Goal: Task Accomplishment & Management: Use online tool/utility

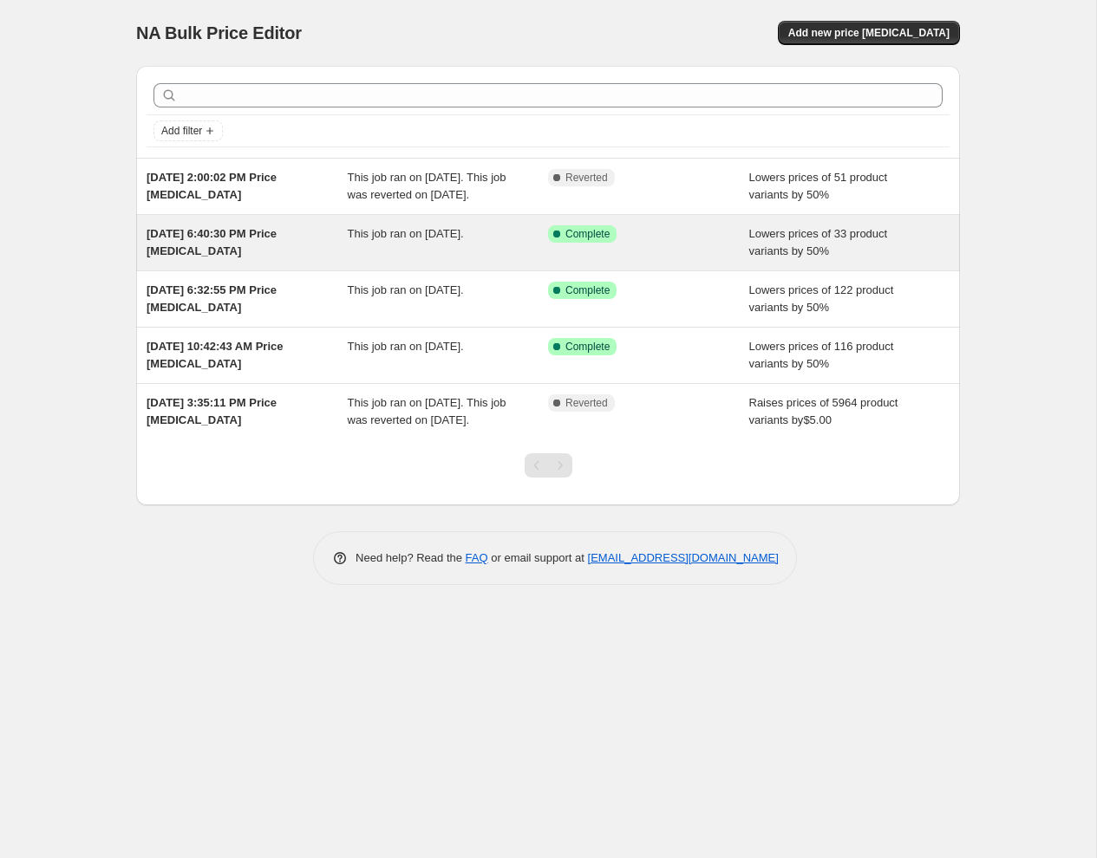
click at [190, 250] on span "[DATE] 6:40:30 PM Price [MEDICAL_DATA]" at bounding box center [212, 242] width 130 height 30
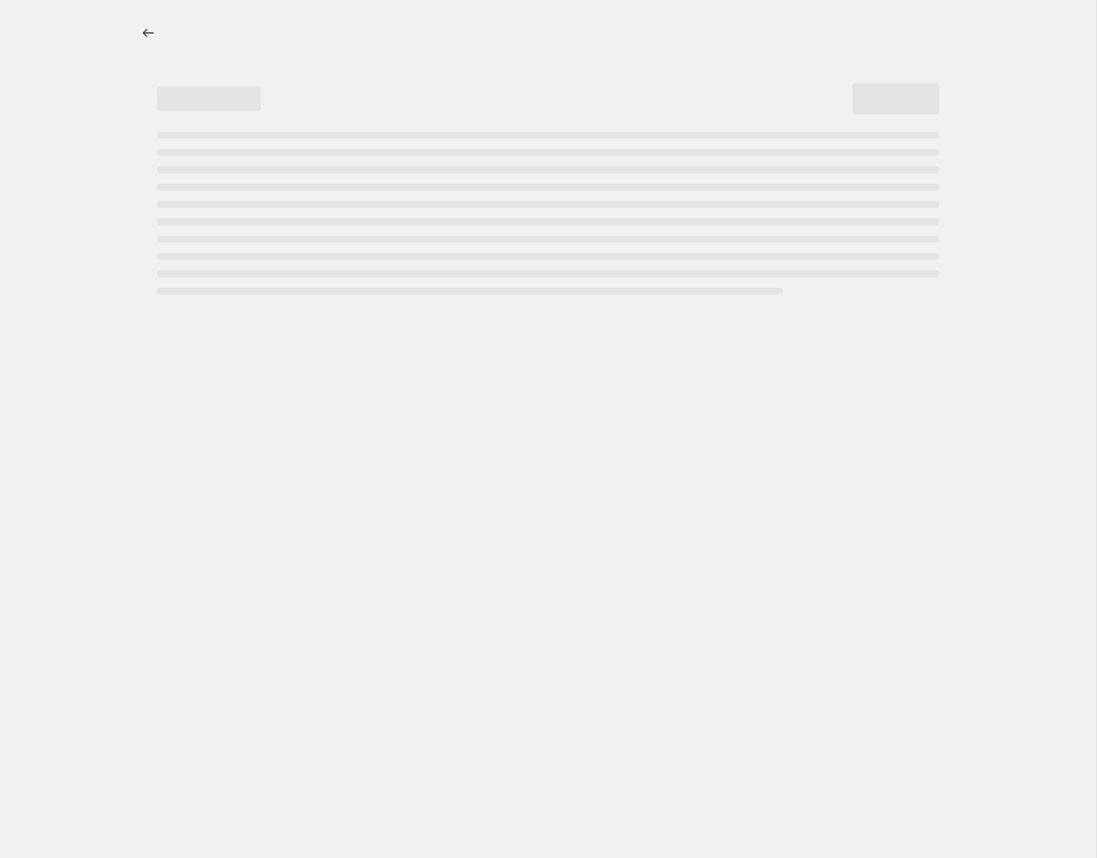
select select "percentage"
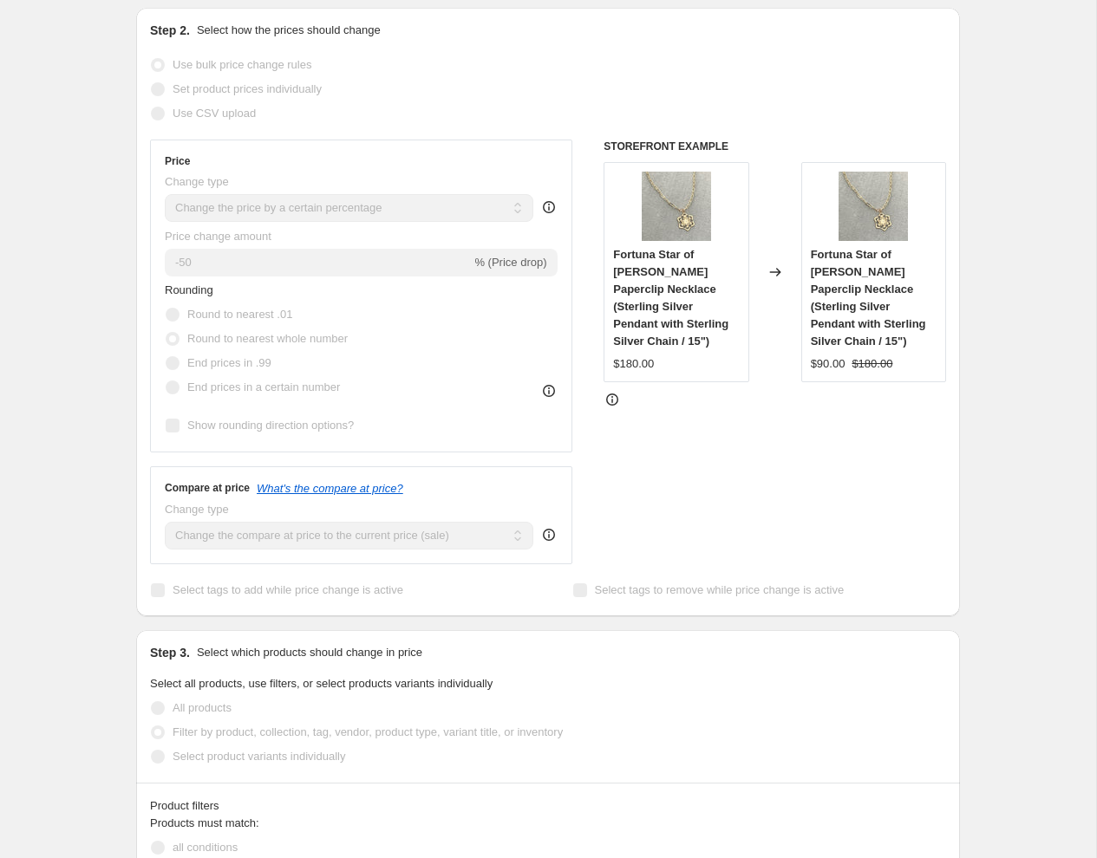
scroll to position [338, 0]
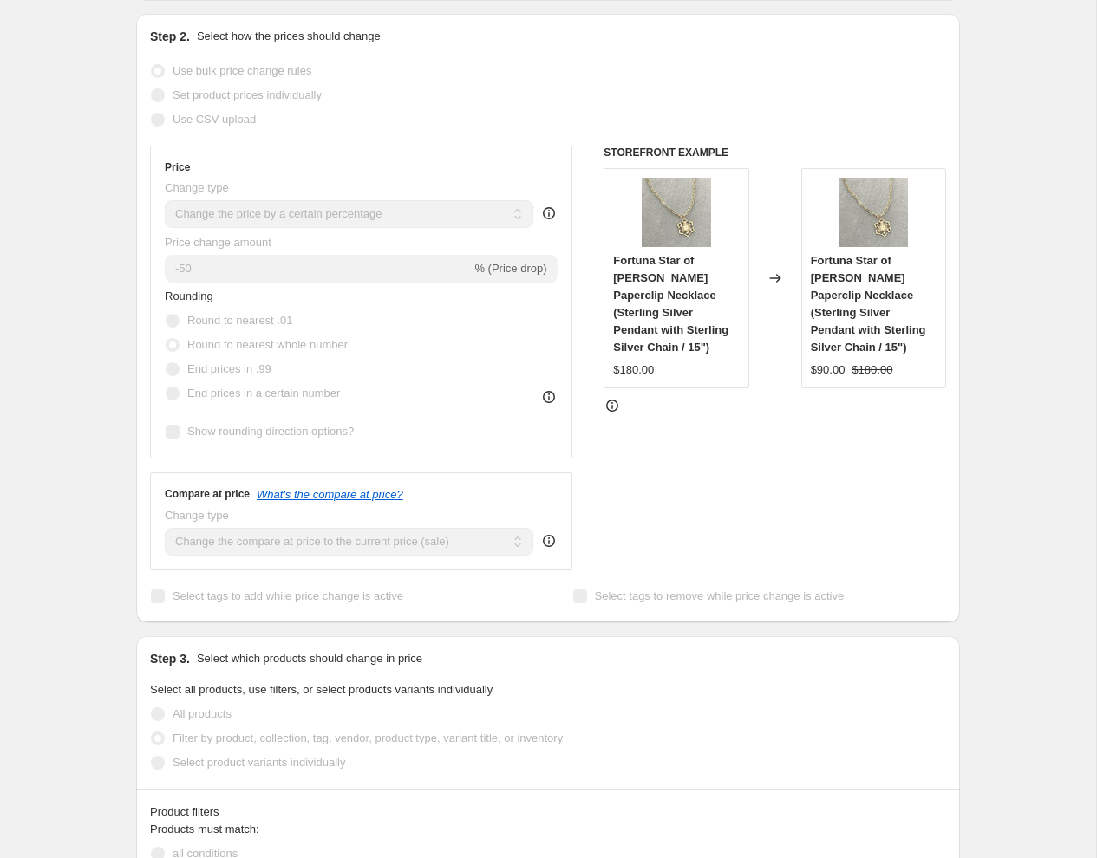
click at [393, 109] on div "Use CSV upload" at bounding box center [548, 120] width 796 height 24
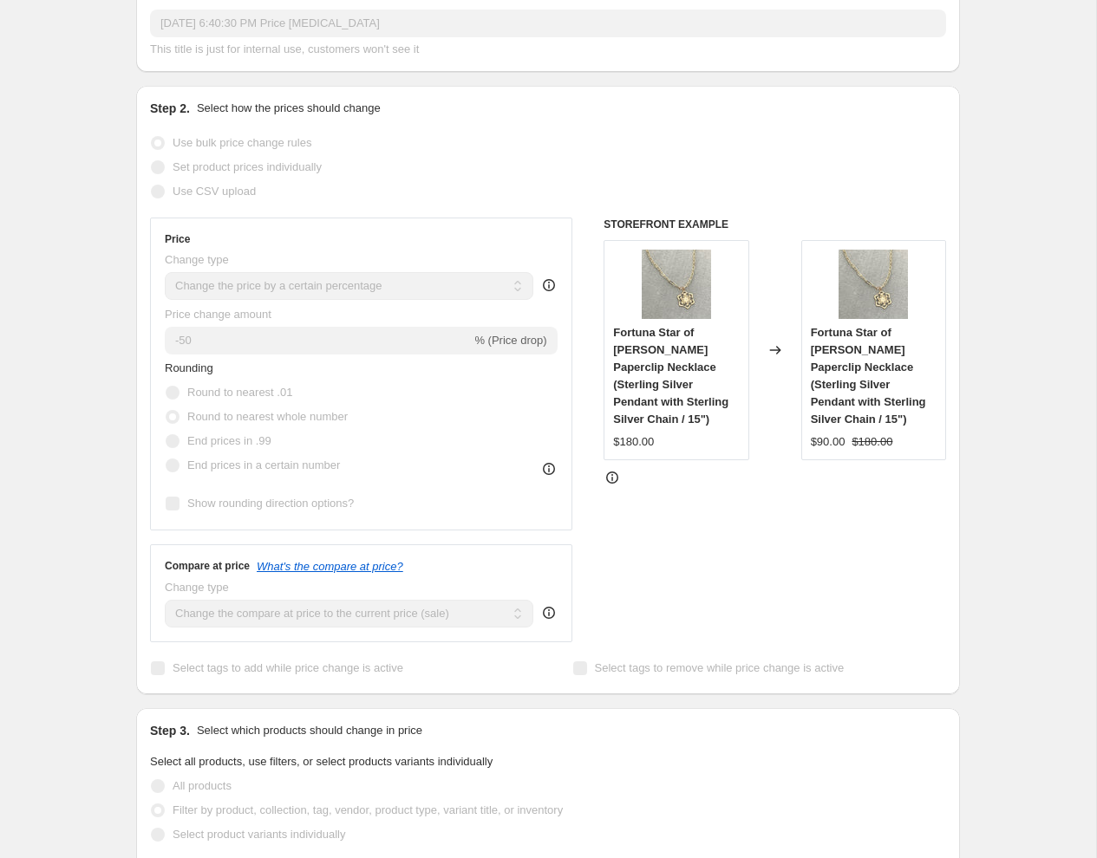
scroll to position [258, 0]
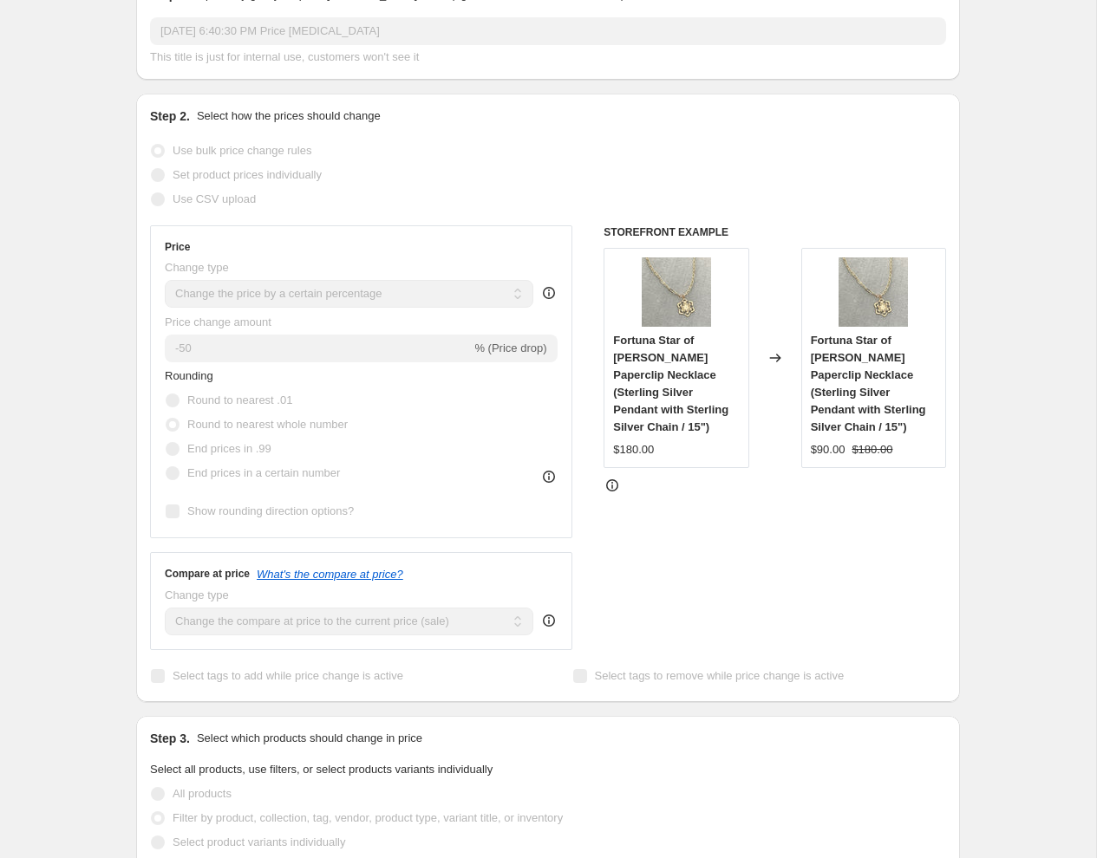
click at [487, 344] on span "% (Price drop)" at bounding box center [510, 348] width 72 height 13
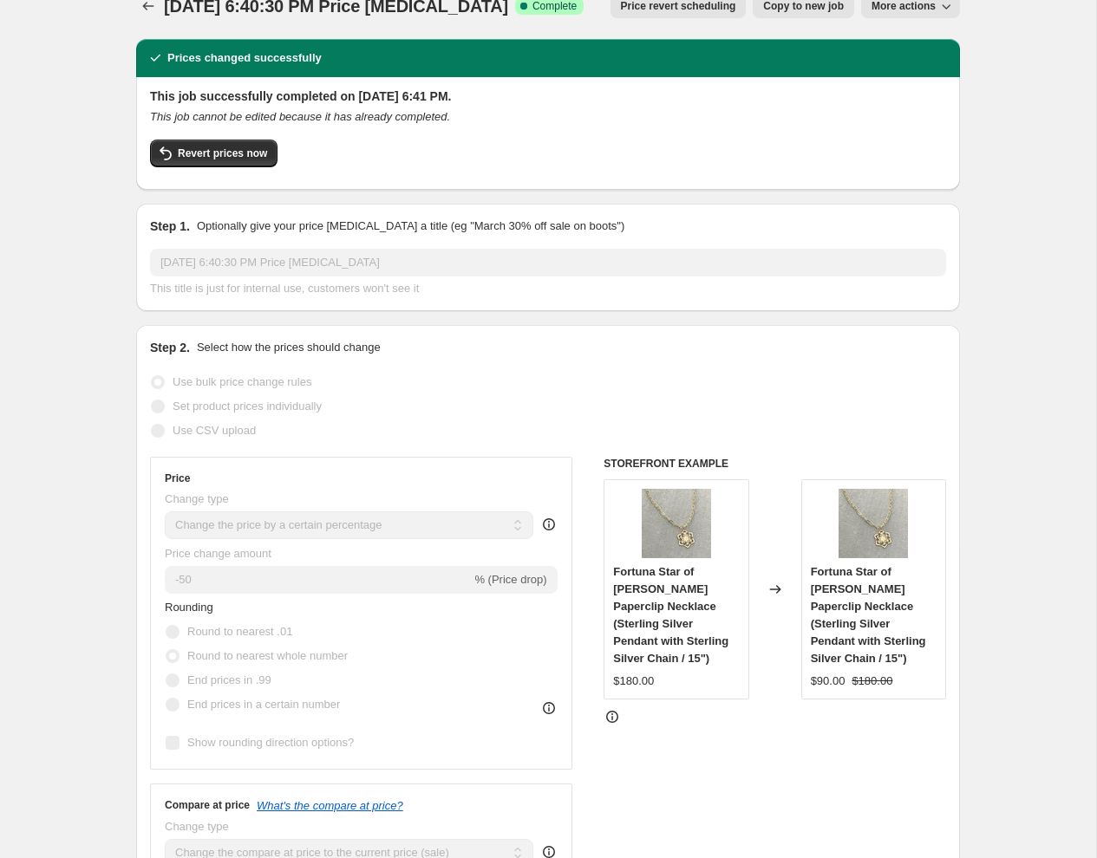
scroll to position [0, 0]
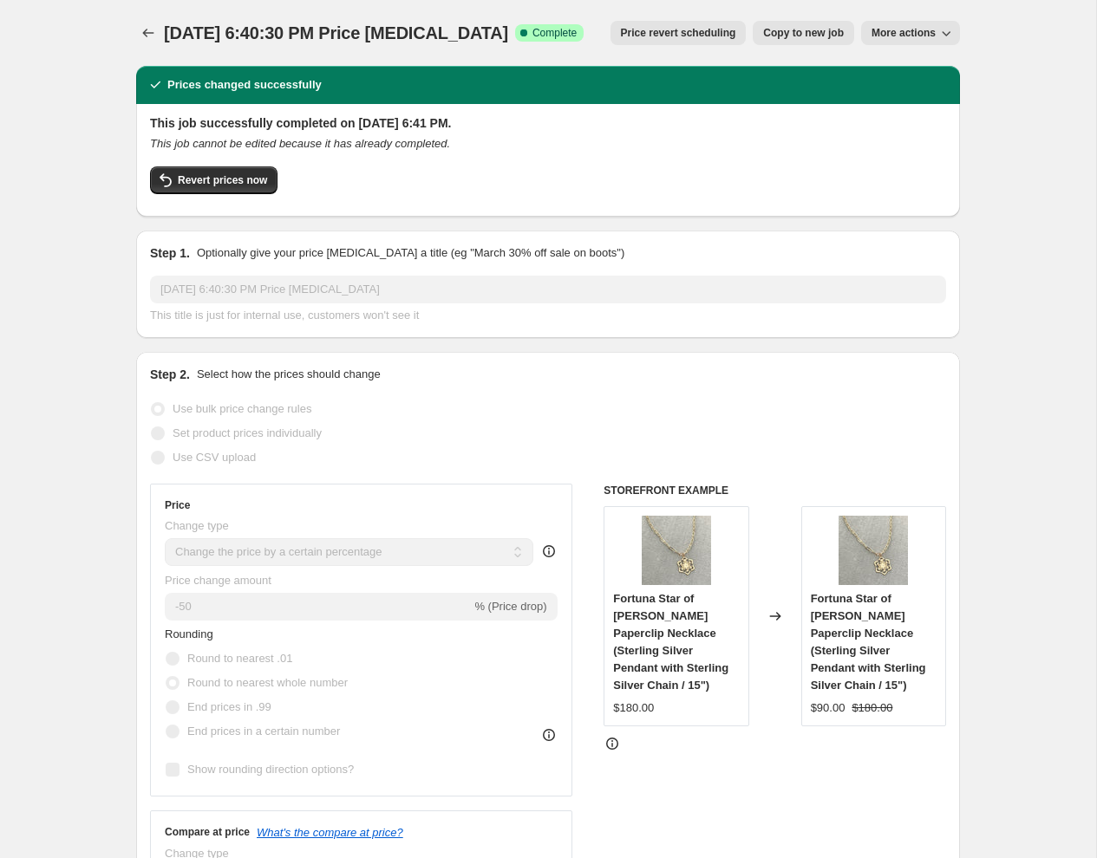
click at [890, 29] on span "More actions" at bounding box center [903, 33] width 64 height 14
click at [892, 30] on span "More actions" at bounding box center [903, 33] width 64 height 14
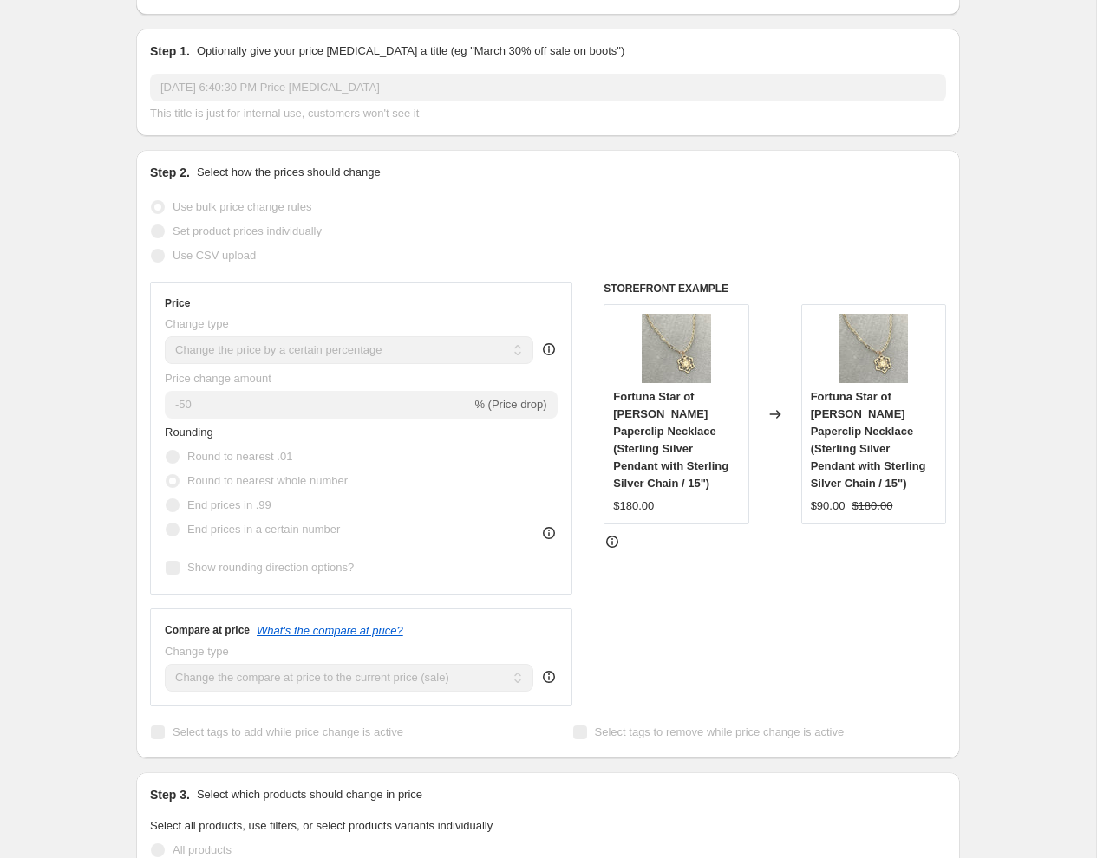
scroll to position [221, 0]
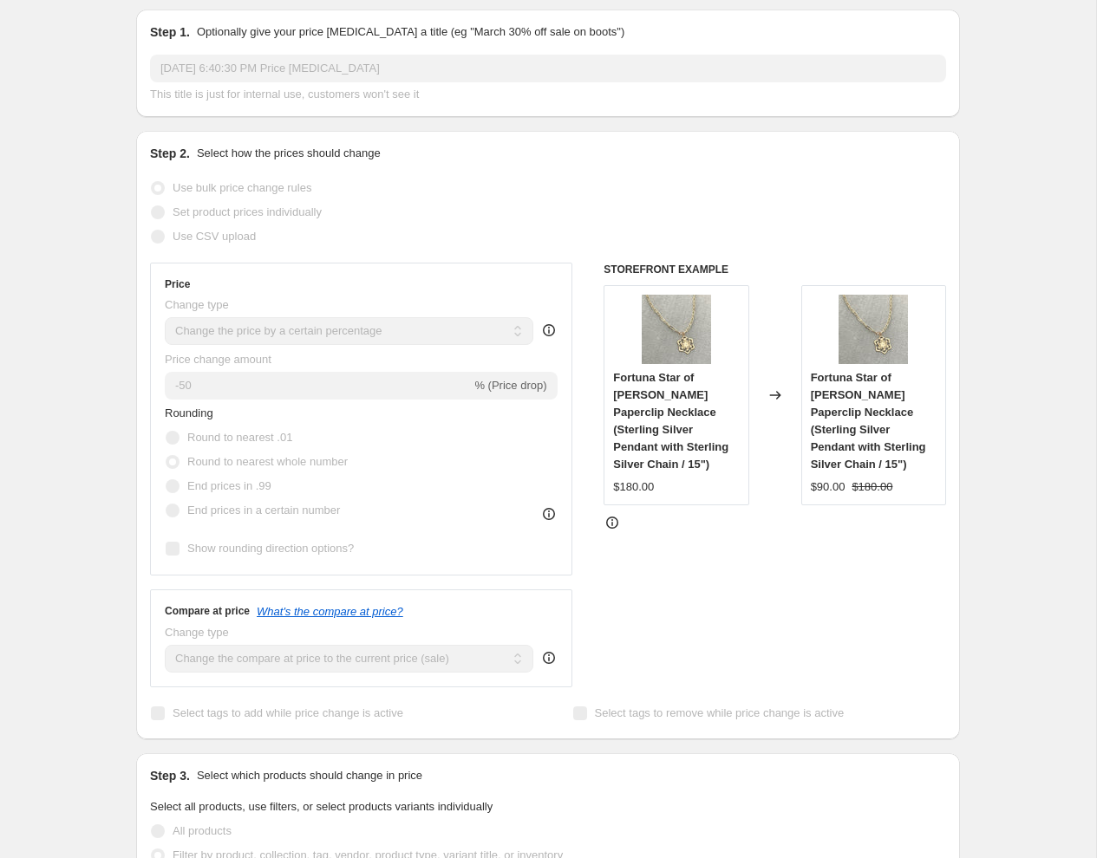
click at [501, 387] on span "% (Price drop)" at bounding box center [510, 385] width 72 height 13
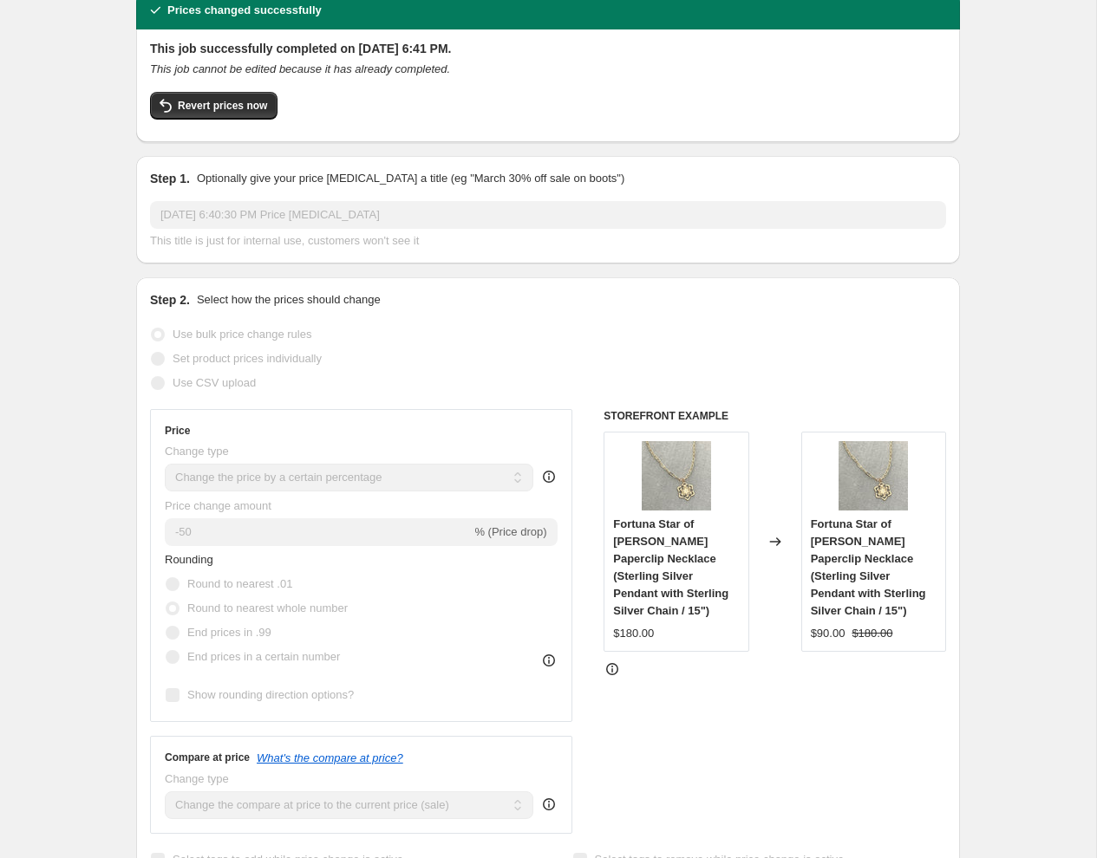
scroll to position [0, 0]
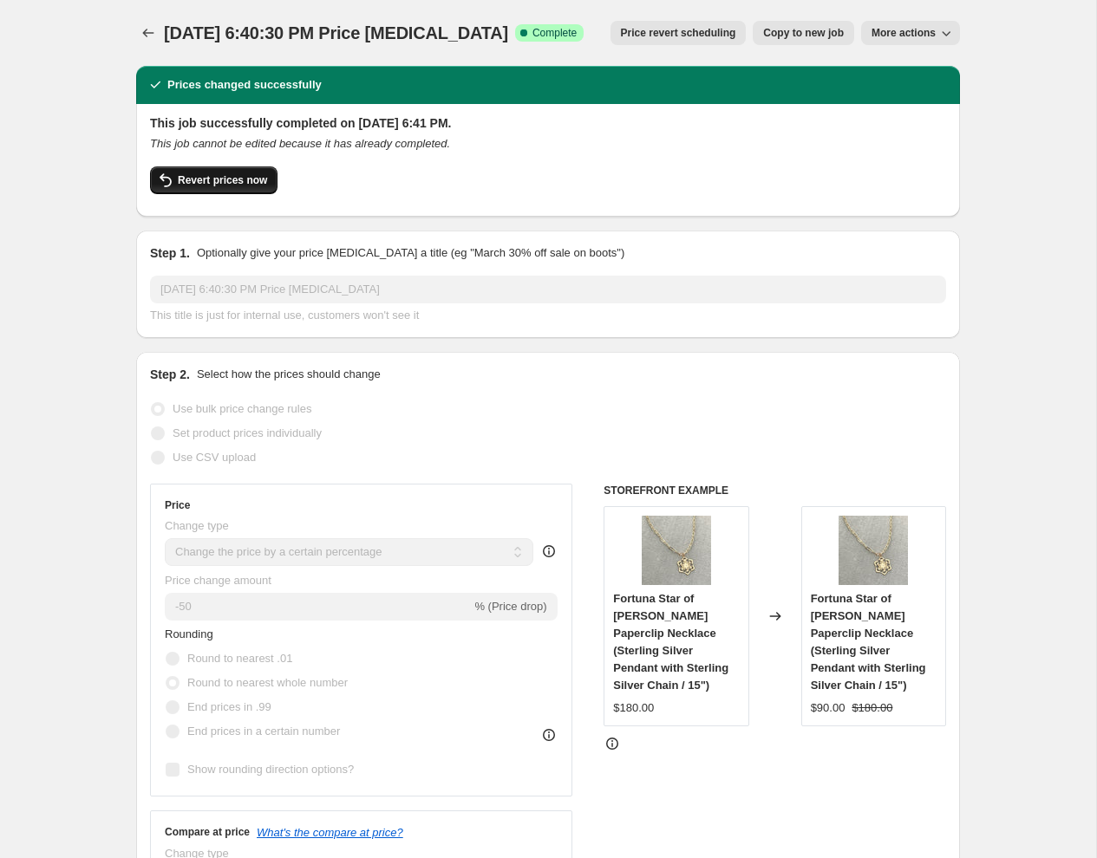
click at [217, 183] on span "Revert prices now" at bounding box center [222, 180] width 89 height 14
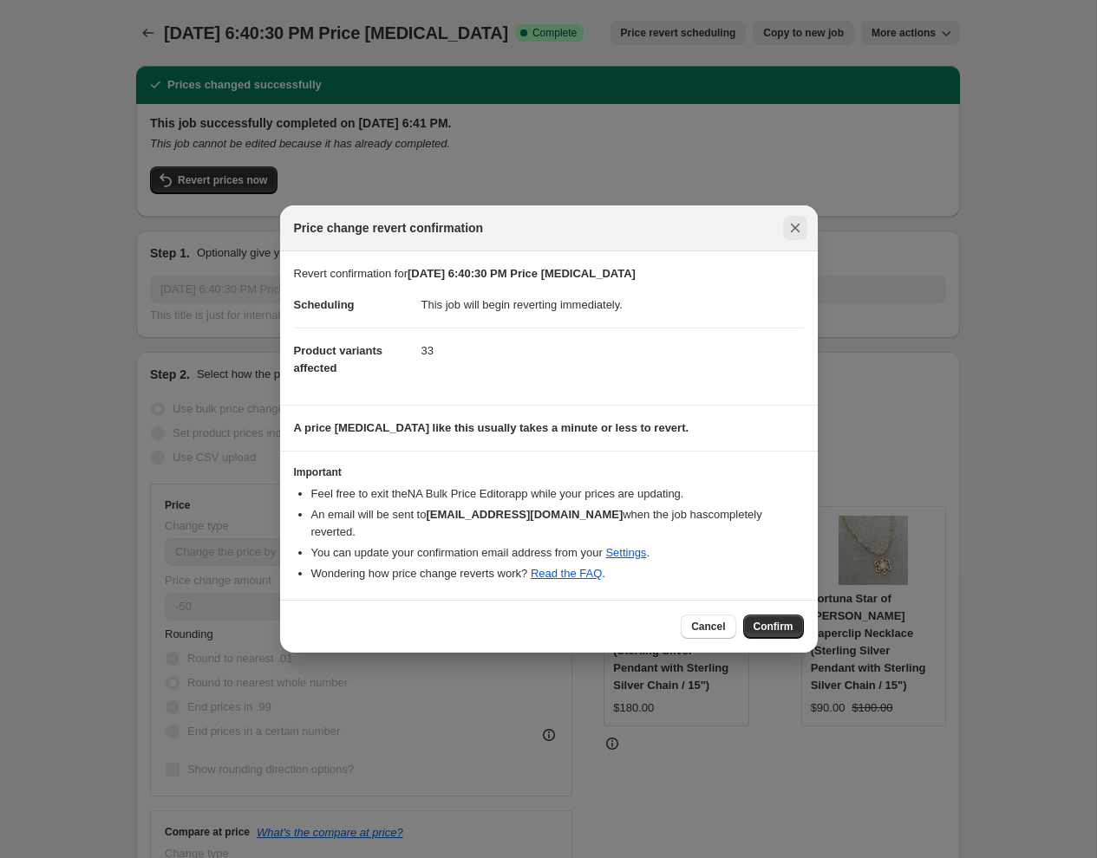
click at [790, 232] on icon "Close" at bounding box center [794, 227] width 17 height 17
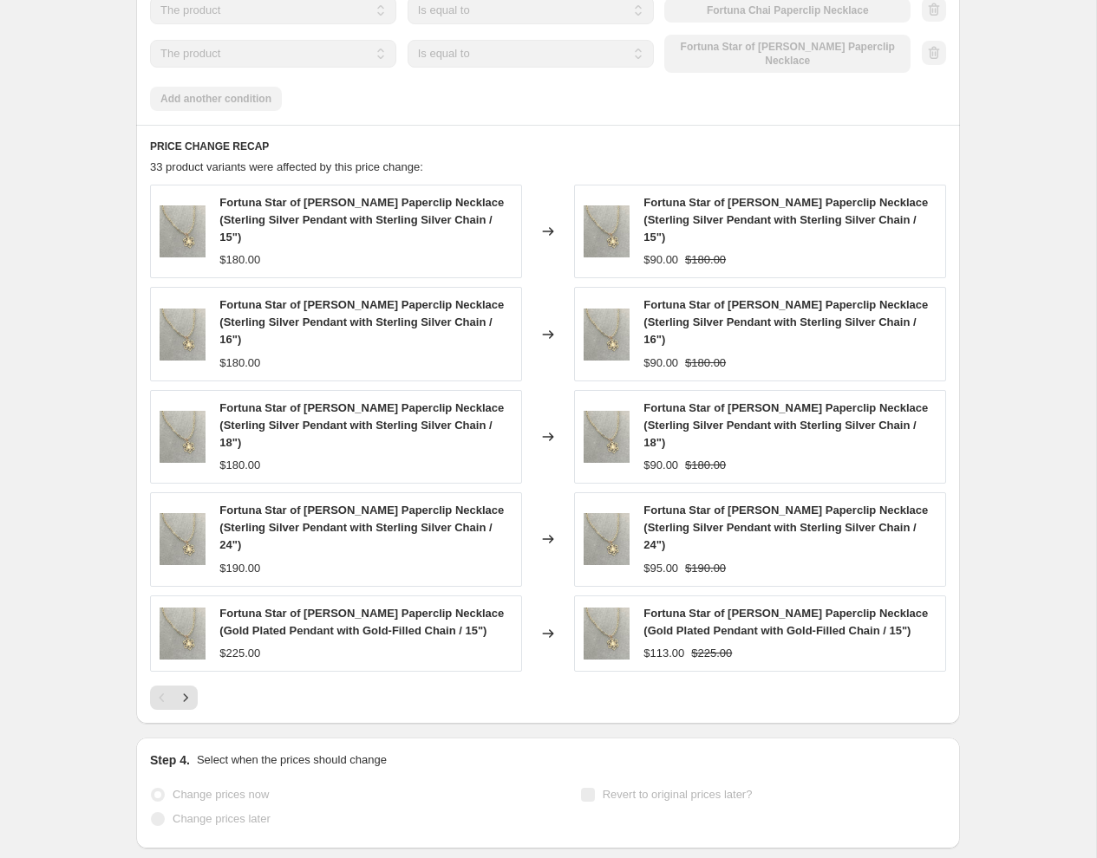
scroll to position [1374, 0]
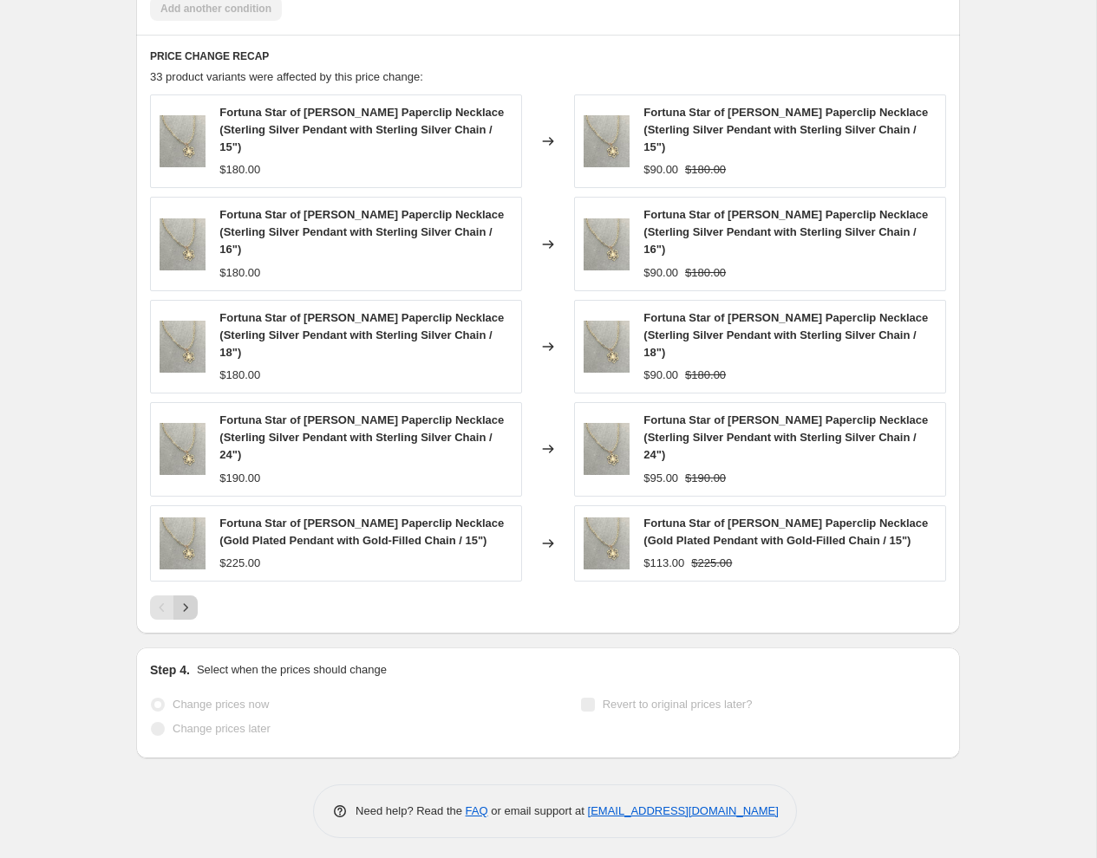
click at [190, 603] on icon "Next" at bounding box center [185, 607] width 17 height 17
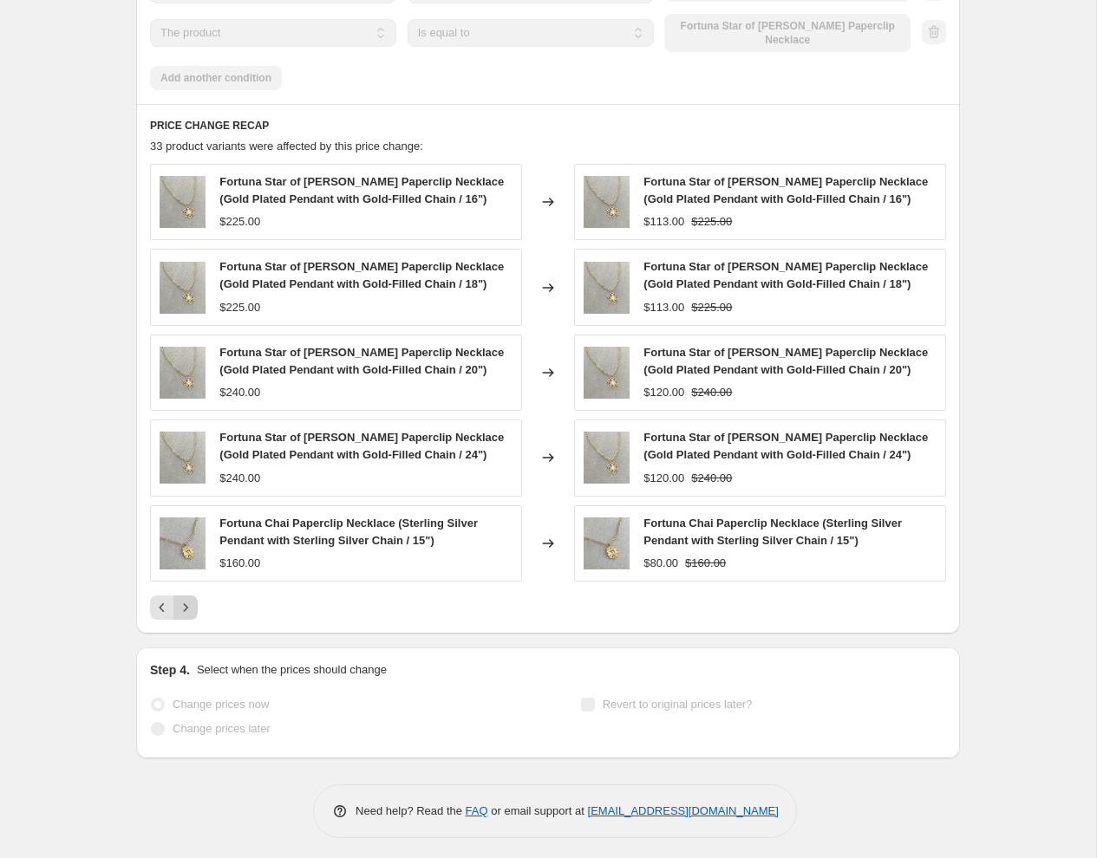
click at [191, 601] on icon "Next" at bounding box center [185, 607] width 17 height 17
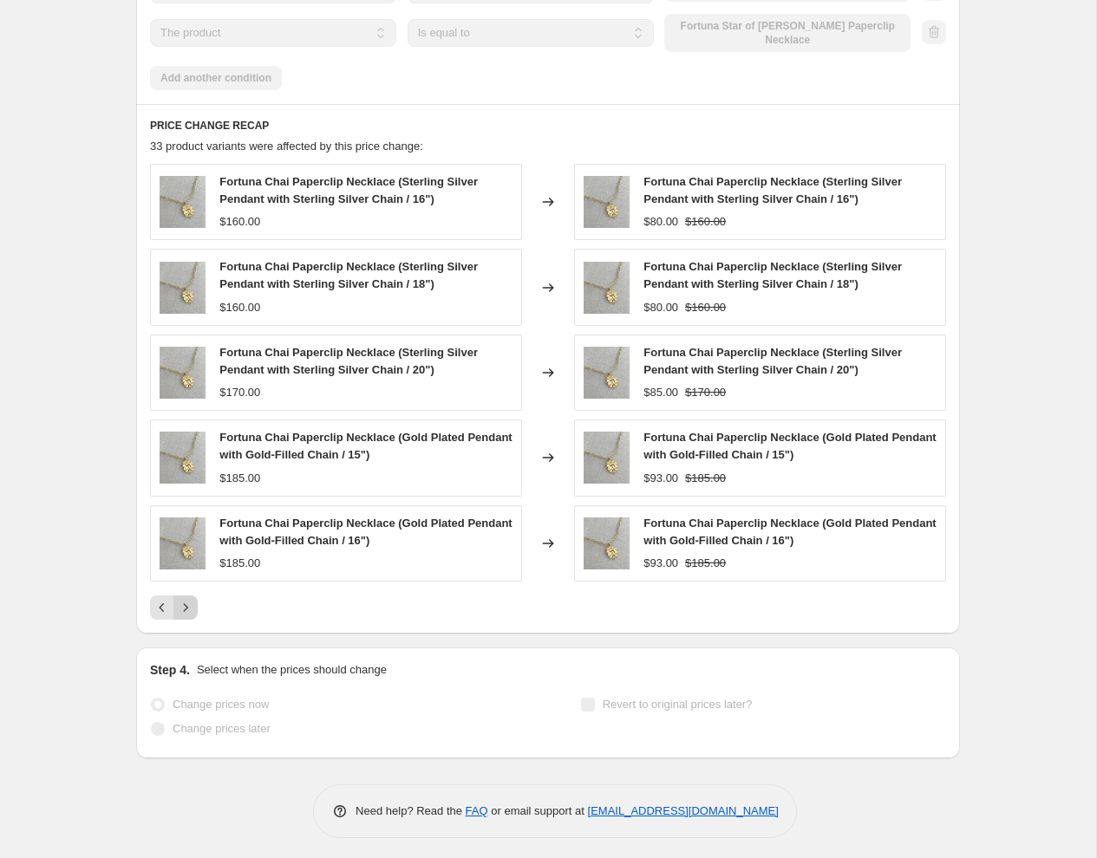
click at [191, 601] on icon "Next" at bounding box center [185, 607] width 17 height 17
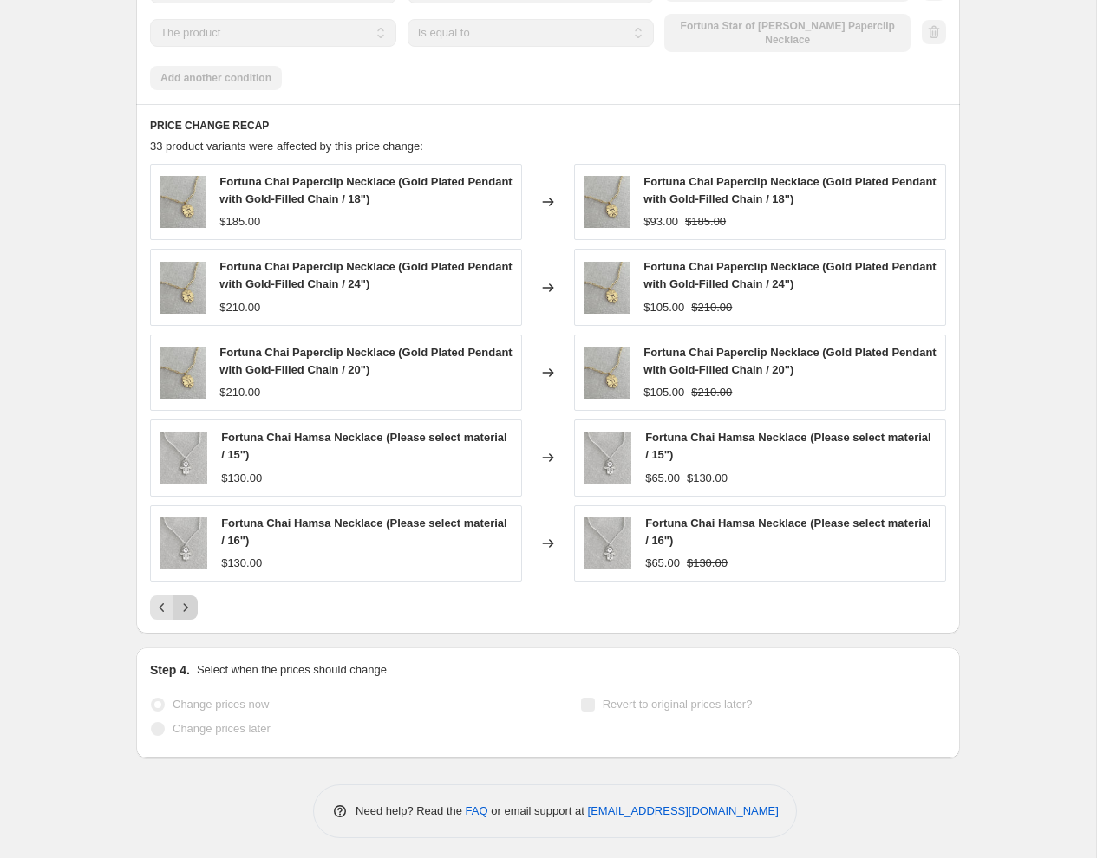
click at [191, 601] on icon "Next" at bounding box center [185, 607] width 17 height 17
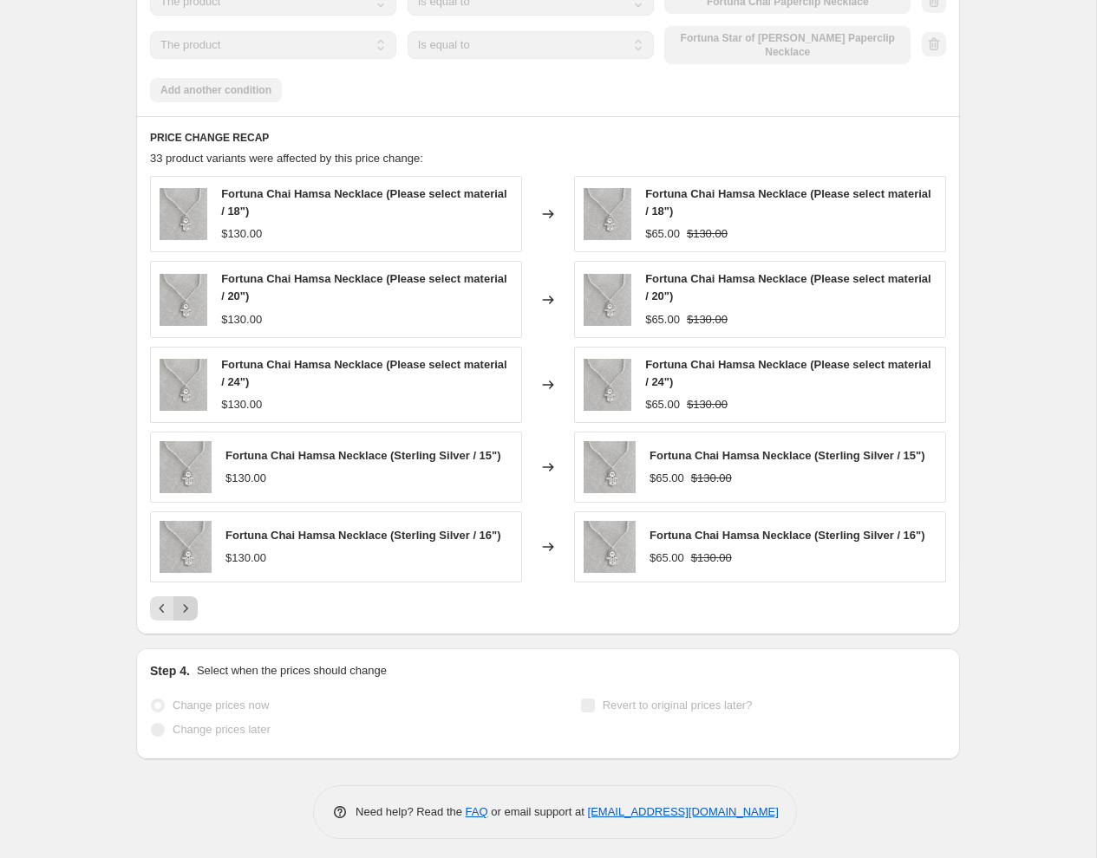
click at [191, 601] on icon "Next" at bounding box center [185, 608] width 17 height 17
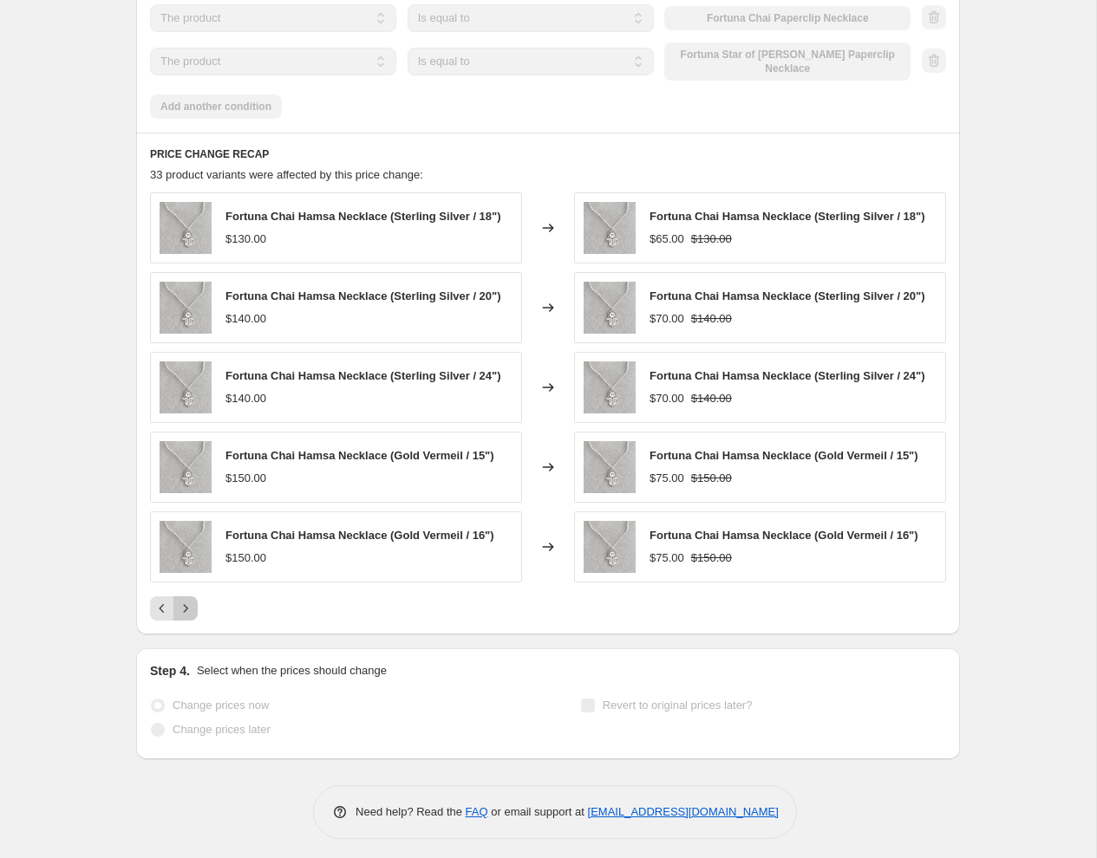
click at [191, 601] on icon "Next" at bounding box center [185, 608] width 17 height 17
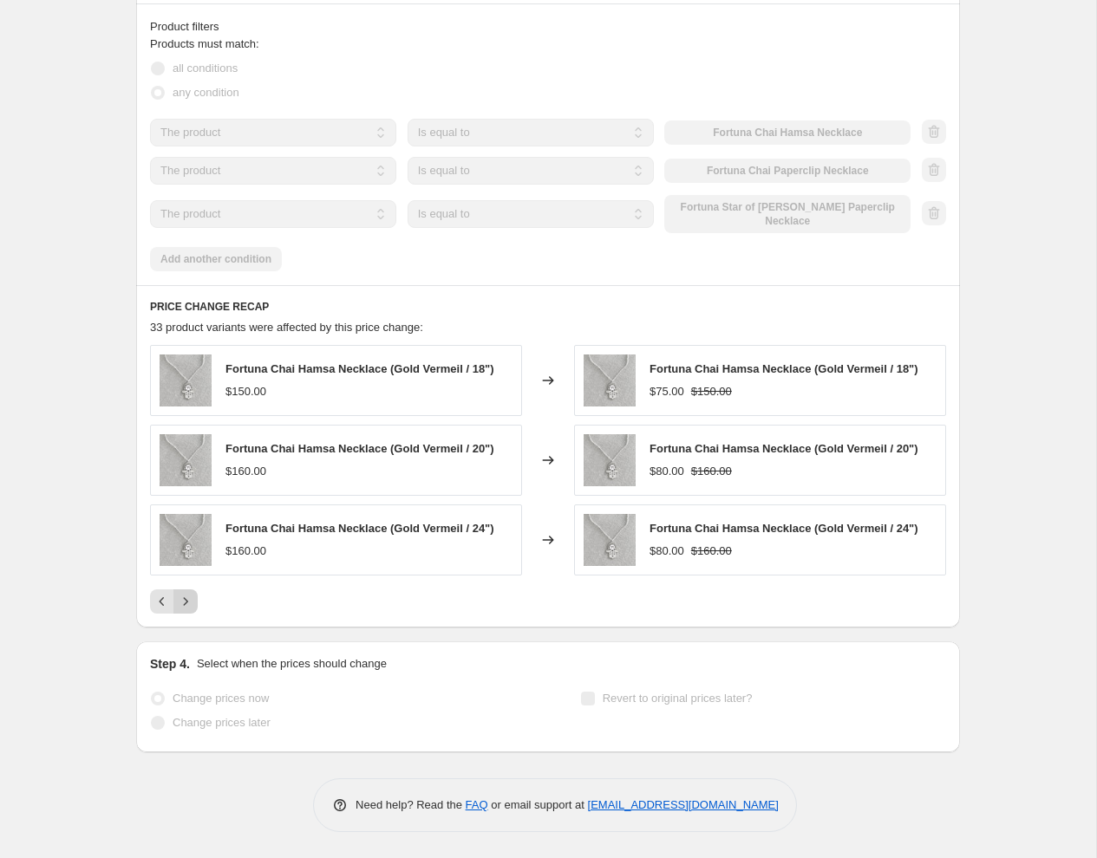
scroll to position [1118, 0]
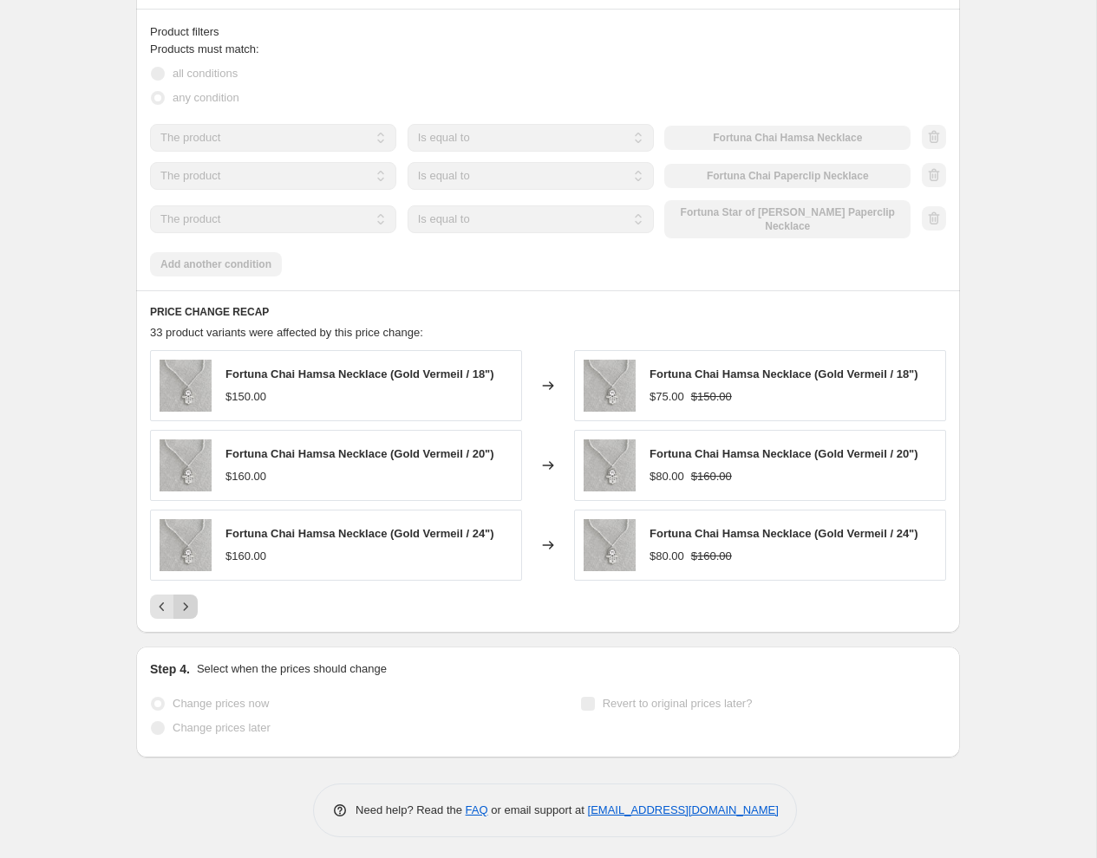
click at [191, 601] on div "Pagination" at bounding box center [185, 607] width 24 height 24
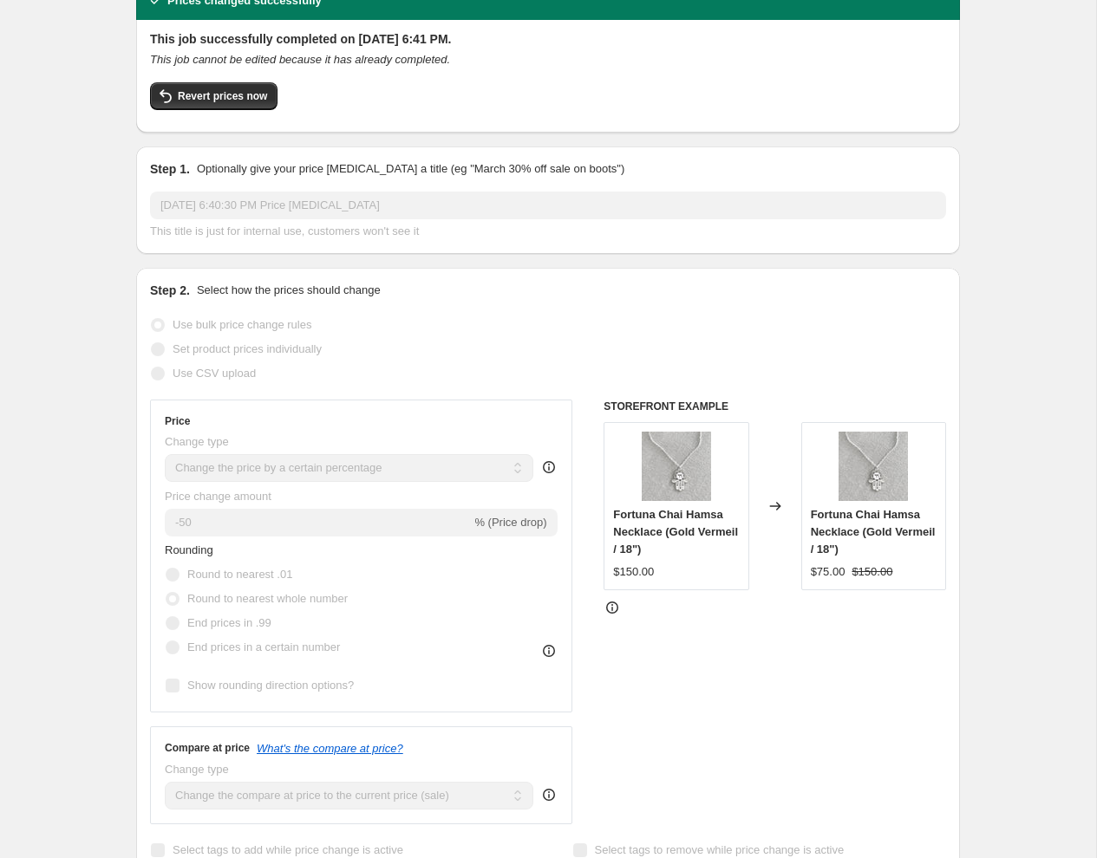
scroll to position [0, 0]
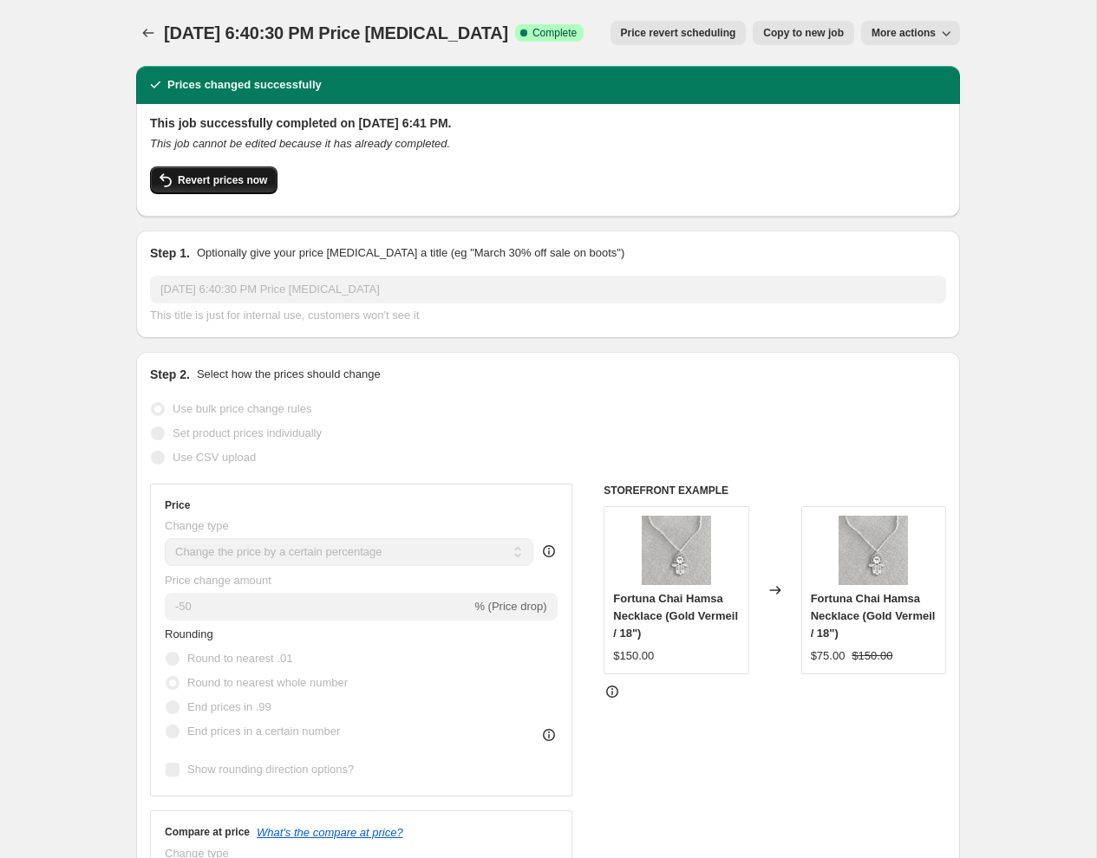
click at [238, 182] on span "Revert prices now" at bounding box center [222, 180] width 89 height 14
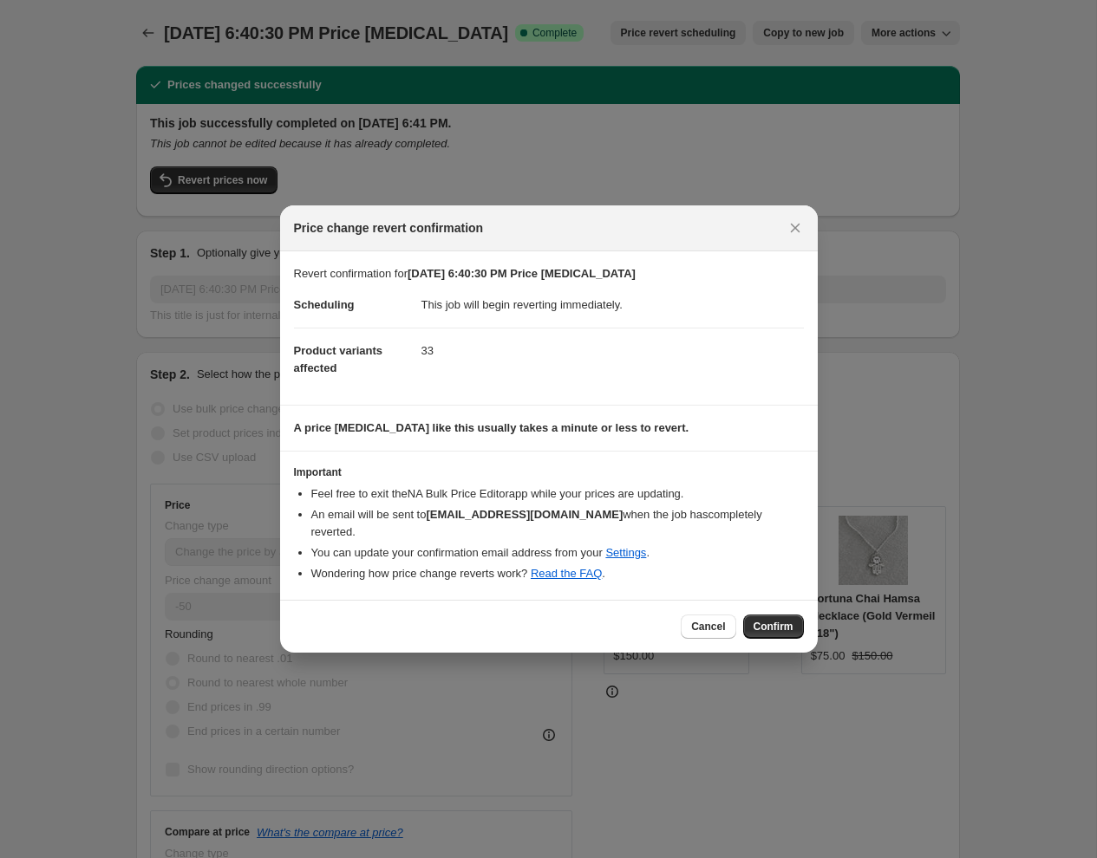
click at [778, 620] on span "Confirm" at bounding box center [773, 627] width 40 height 14
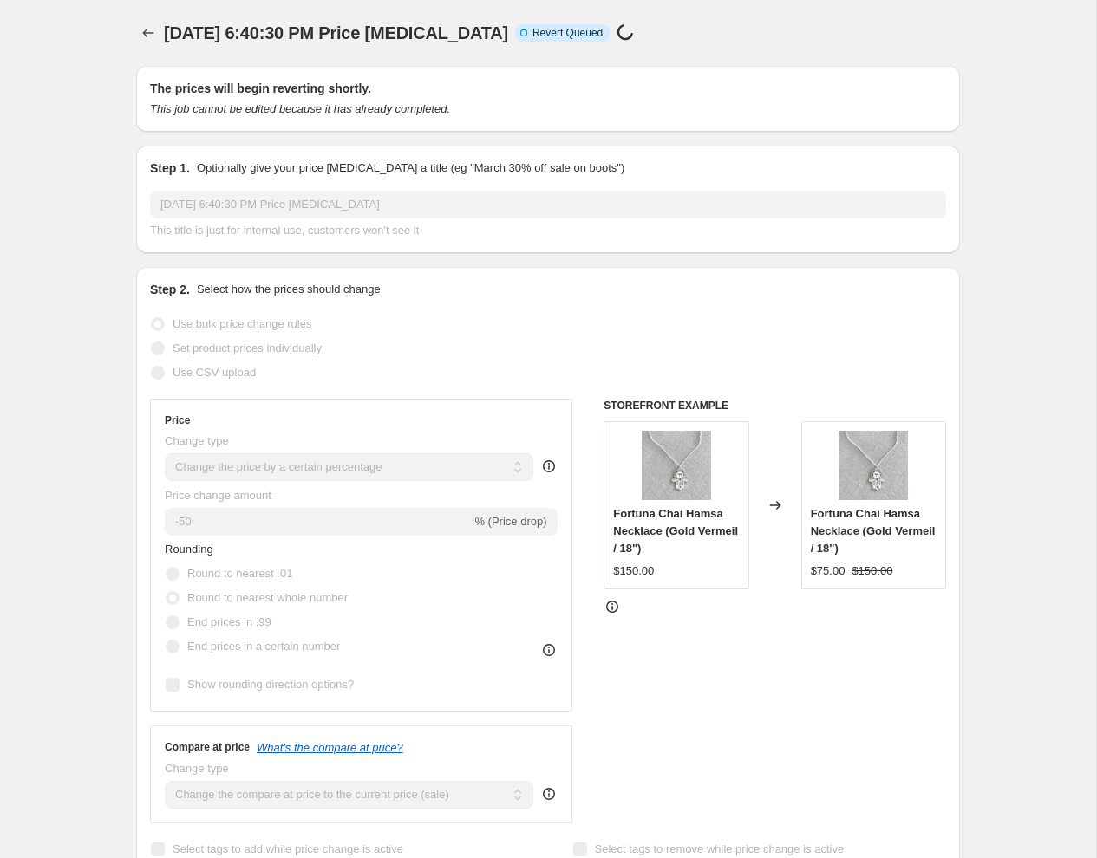
select select "percentage"
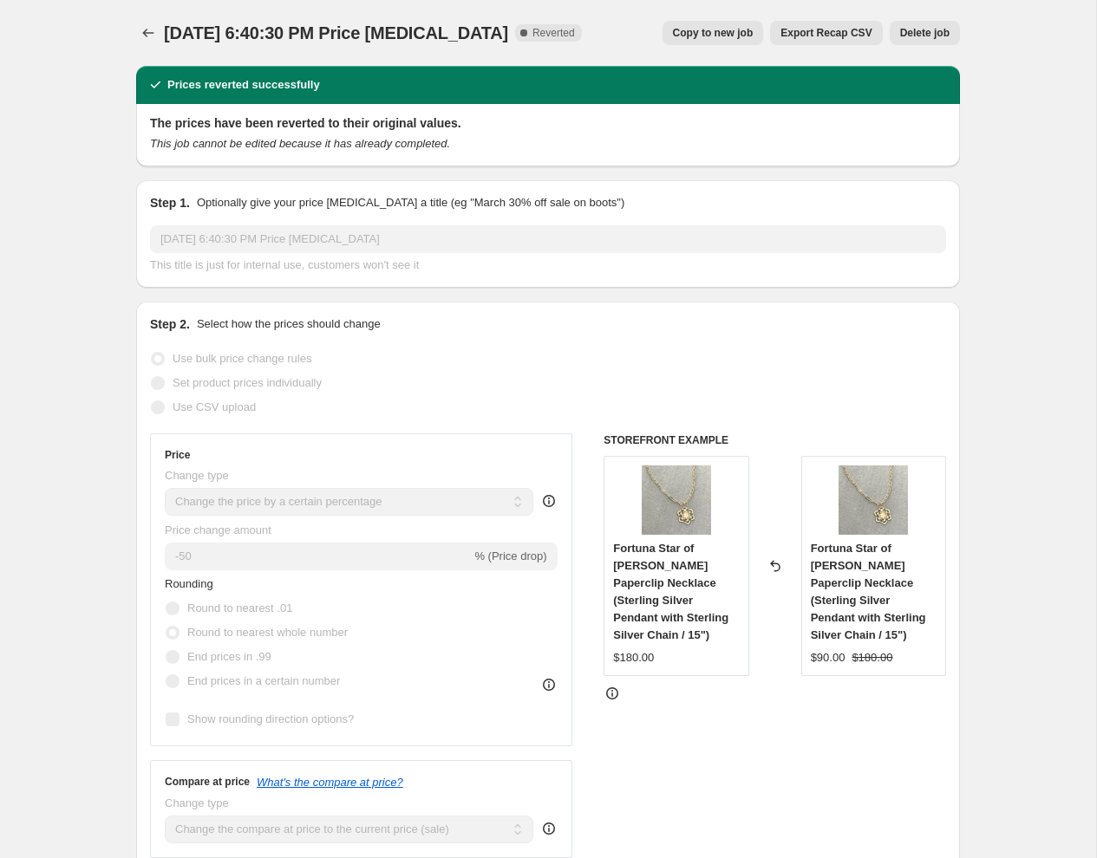
click at [694, 36] on span "Copy to new job" at bounding box center [713, 33] width 81 height 14
select select "percentage"
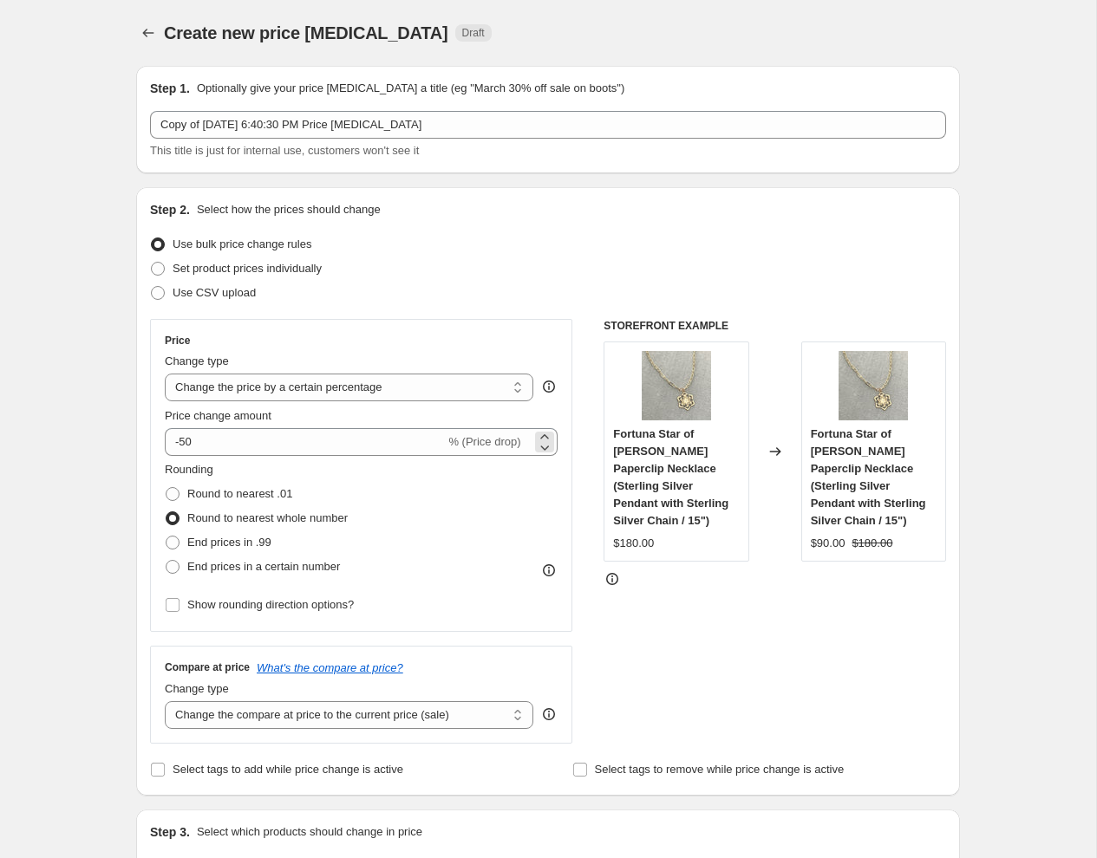
click at [461, 446] on span "% (Price drop)" at bounding box center [484, 441] width 72 height 13
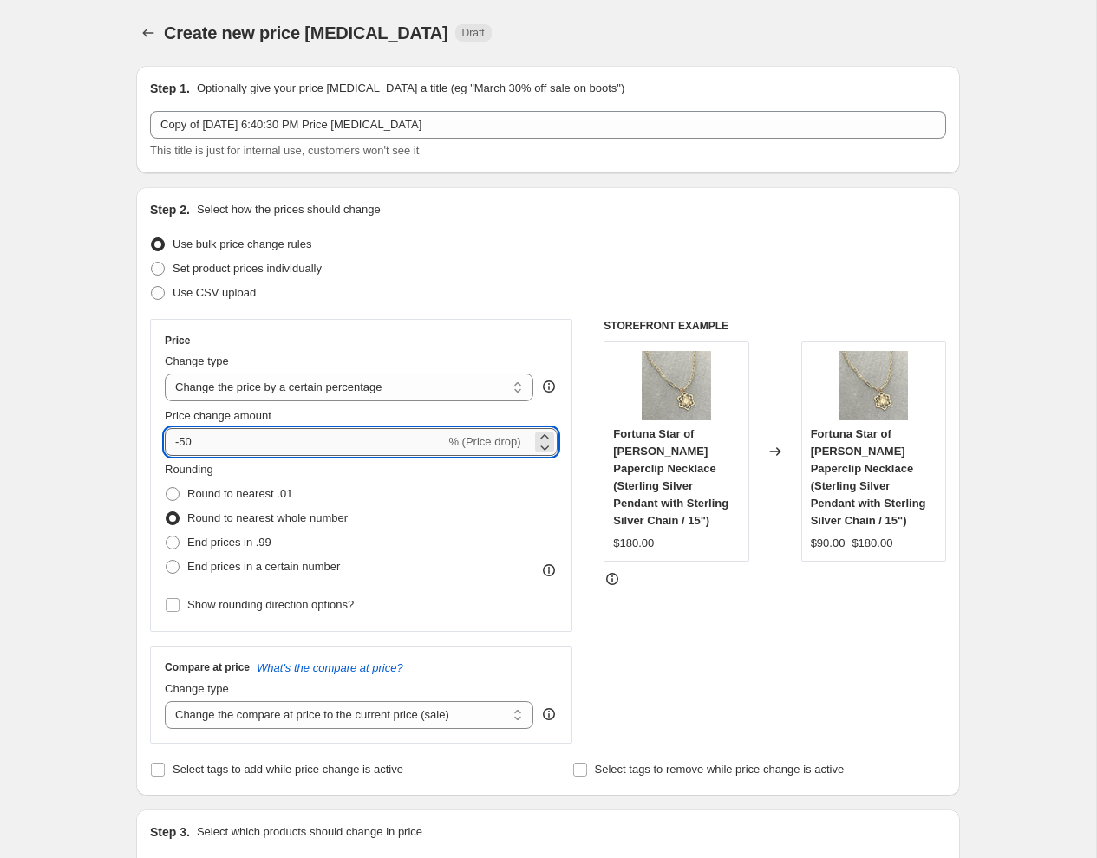
click at [230, 437] on input "-50" at bounding box center [305, 442] width 280 height 28
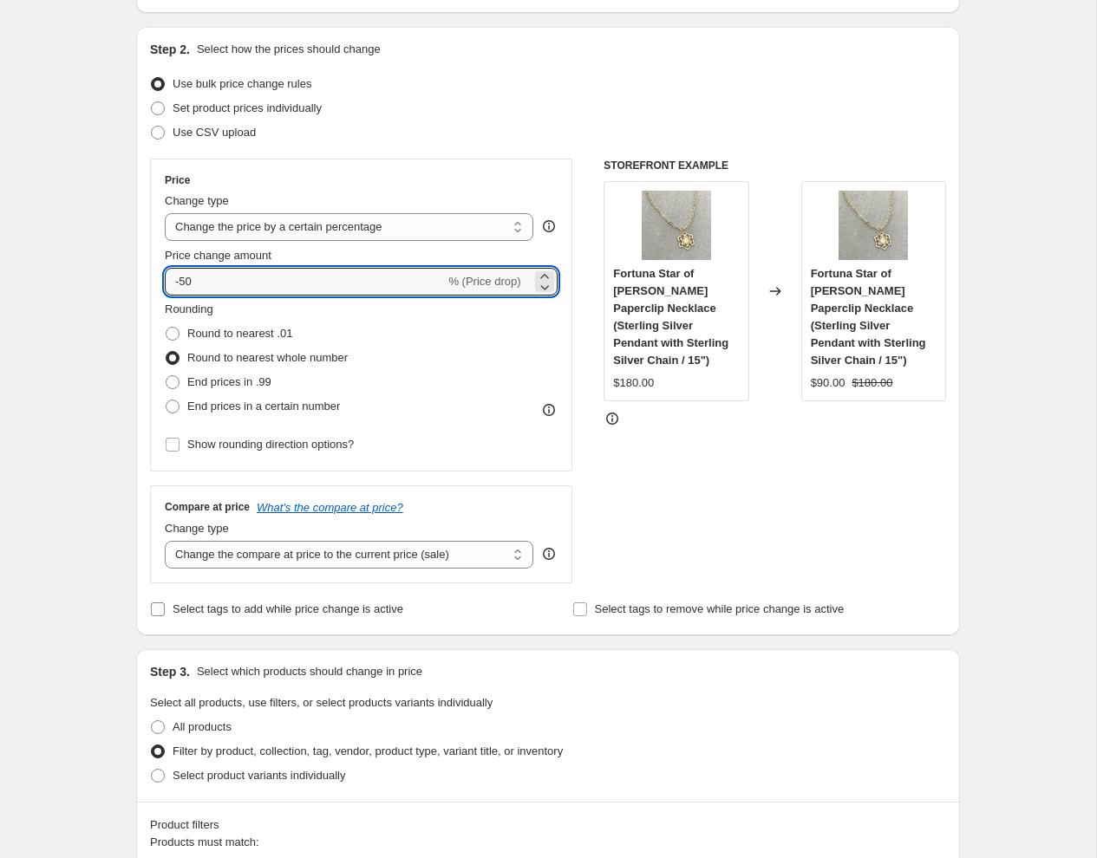
scroll to position [165, 0]
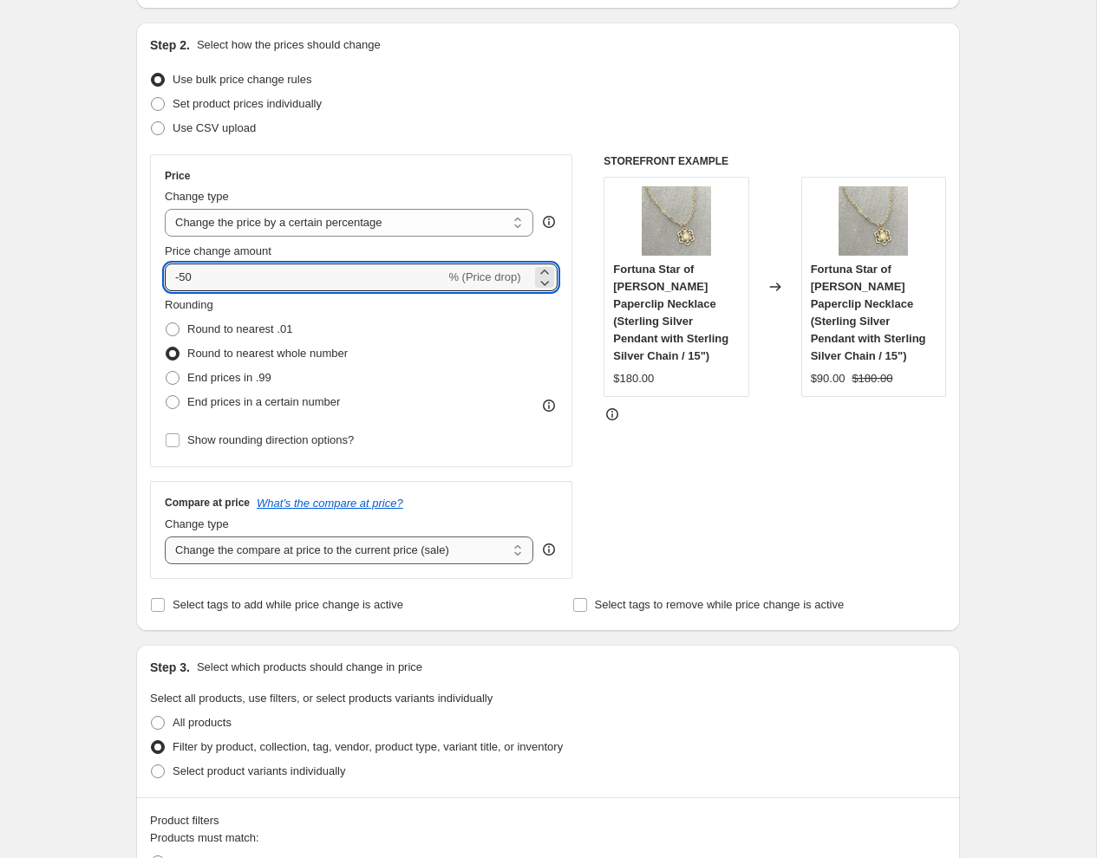
click at [503, 544] on select "Change the compare at price to the current price (sale) Change the compare at p…" at bounding box center [349, 551] width 368 height 28
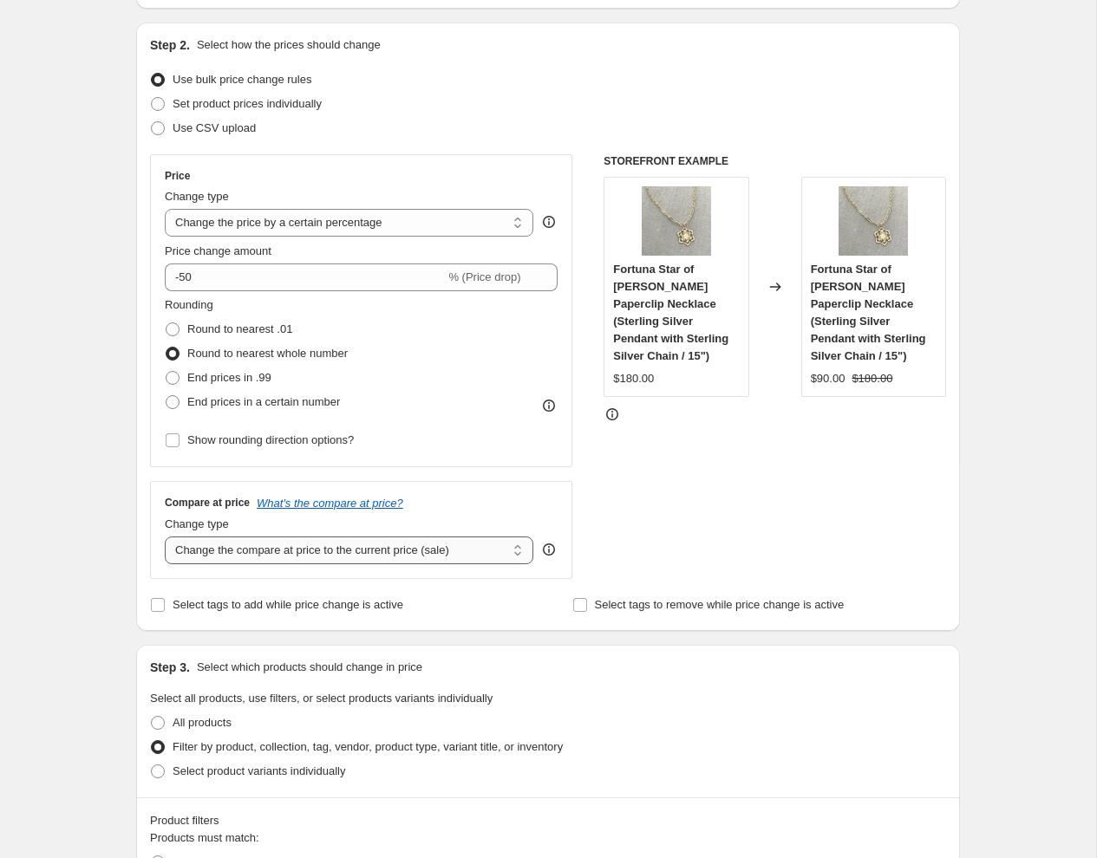
click at [165, 537] on select "Change the compare at price to the current price (sale) Change the compare at p…" at bounding box center [349, 551] width 368 height 28
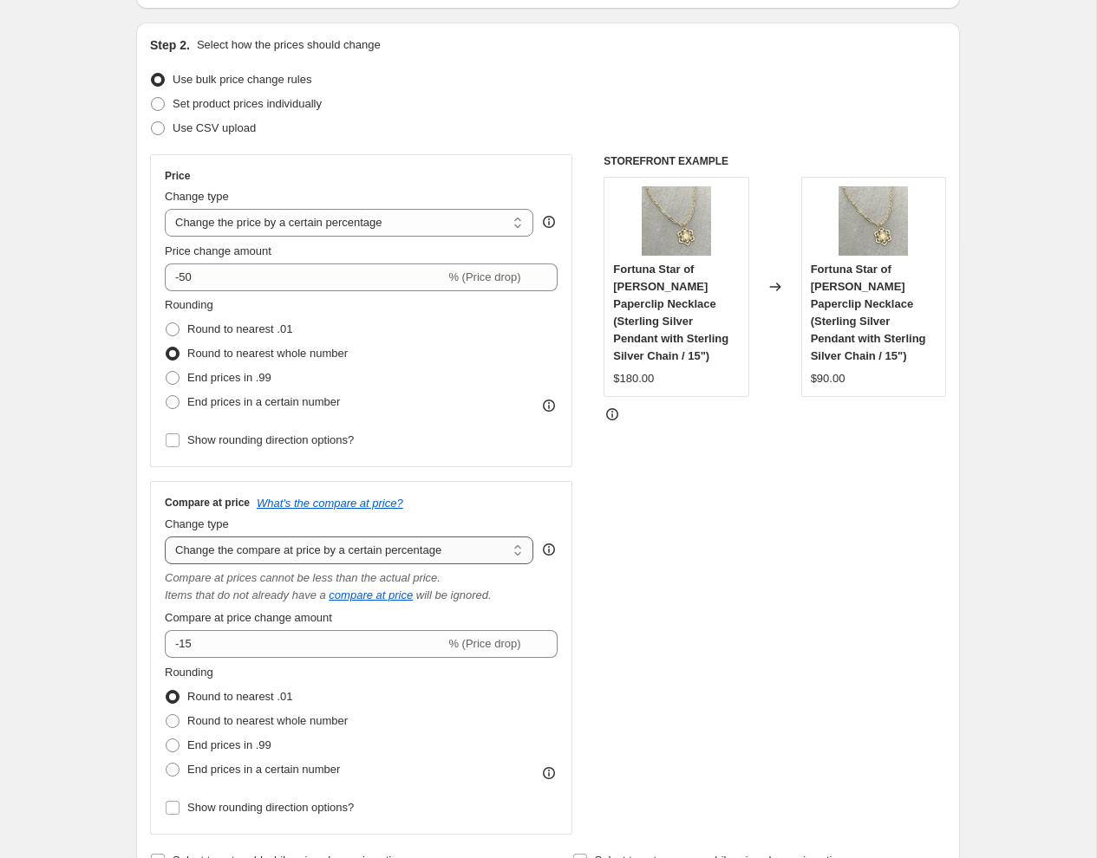
click at [511, 542] on select "Change the compare at price to the current price (sale) Change the compare at p…" at bounding box center [349, 551] width 368 height 28
select select "remove"
click at [165, 537] on select "Change the compare at price to the current price (sale) Change the compare at p…" at bounding box center [349, 551] width 368 height 28
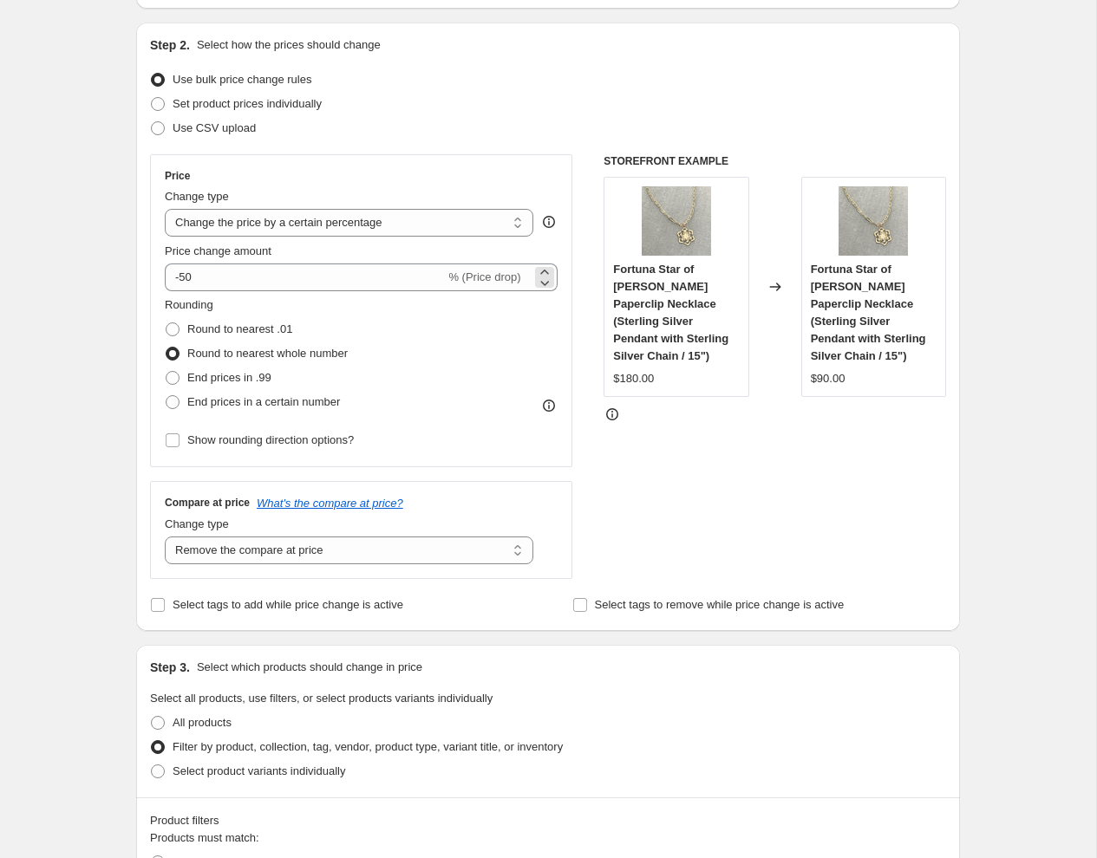
click at [491, 278] on span "% (Price drop)" at bounding box center [484, 277] width 72 height 13
click at [485, 225] on select "Change the price to a certain amount Change the price by a certain amount Chang…" at bounding box center [349, 223] width 368 height 28
click at [165, 209] on select "Change the price to a certain amount Change the price by a certain amount Chang…" at bounding box center [349, 223] width 368 height 28
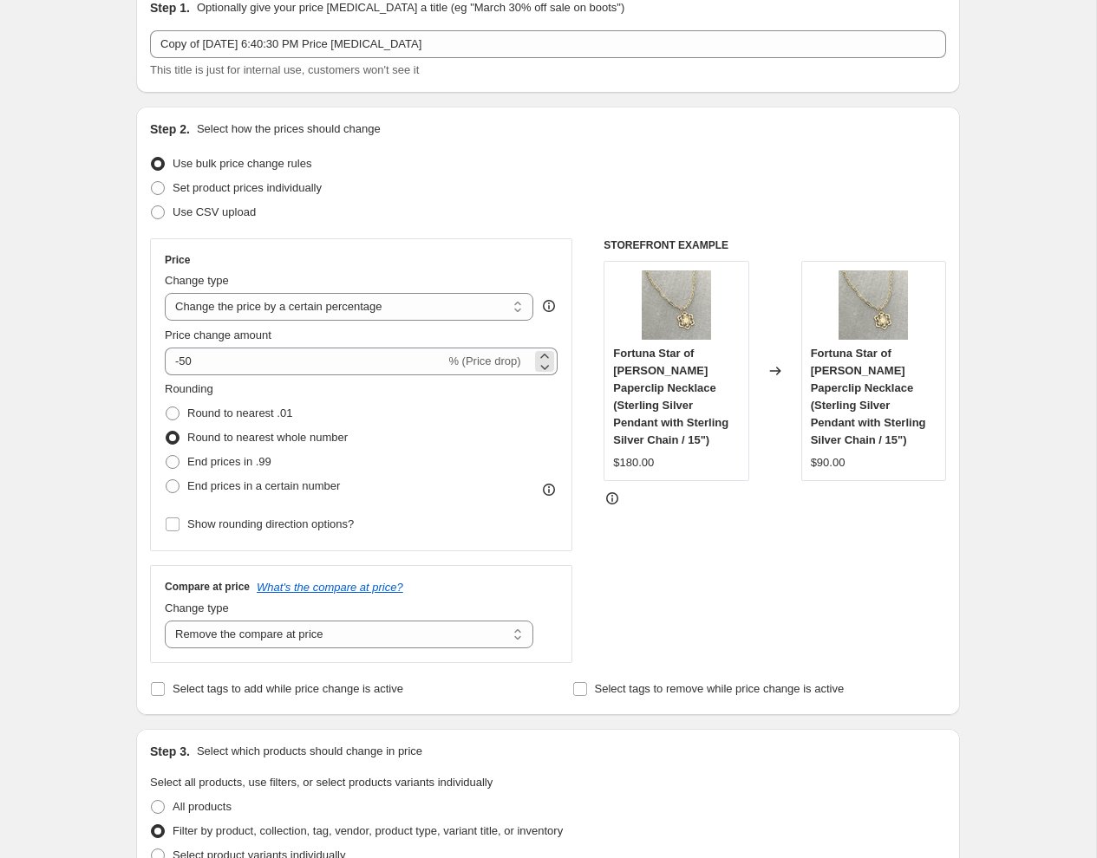
scroll to position [78, 0]
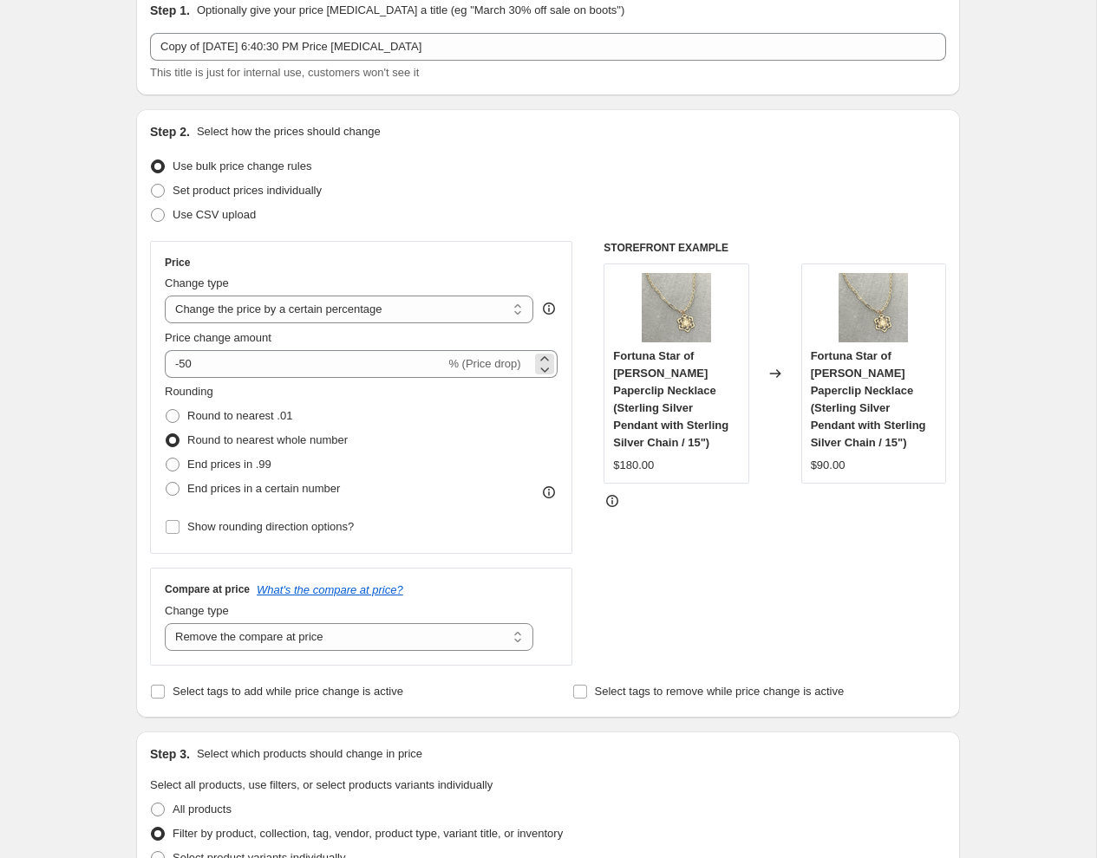
click at [476, 364] on span "% (Price drop)" at bounding box center [484, 363] width 72 height 13
click at [514, 304] on select "Change the price to a certain amount Change the price by a certain amount Chang…" at bounding box center [349, 310] width 368 height 28
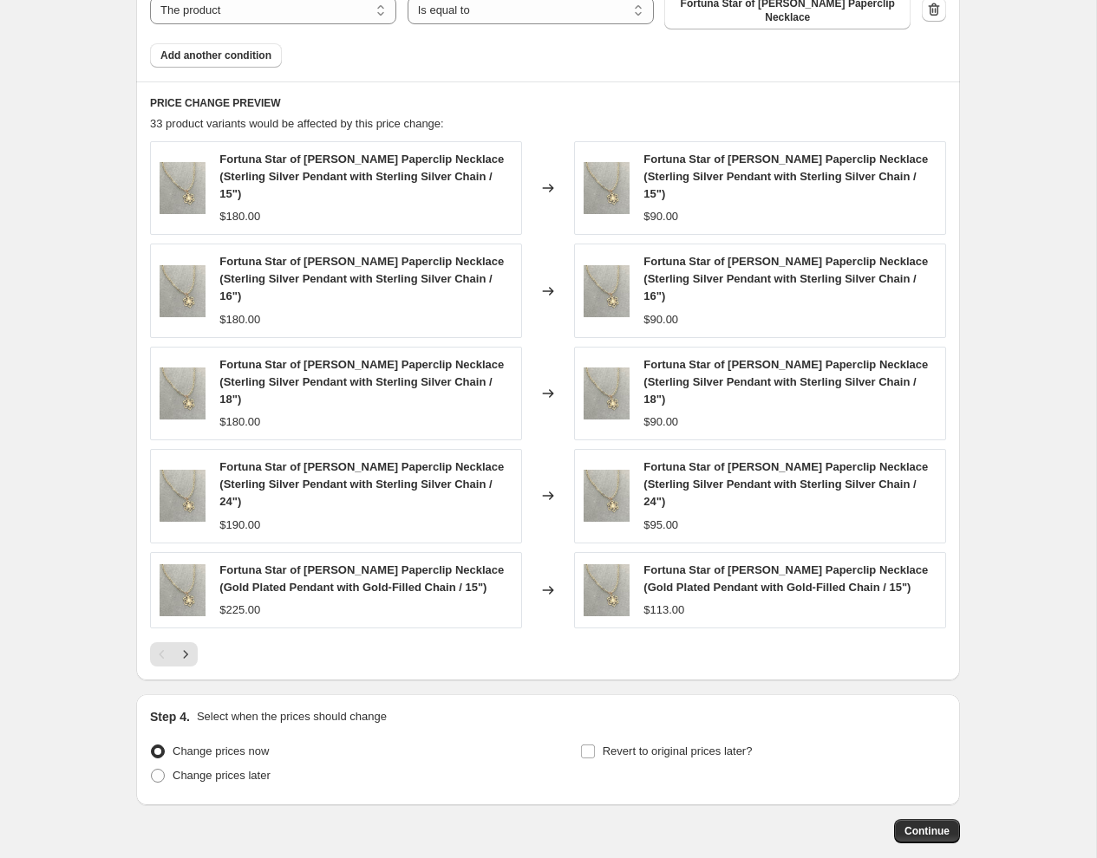
scroll to position [1247, 0]
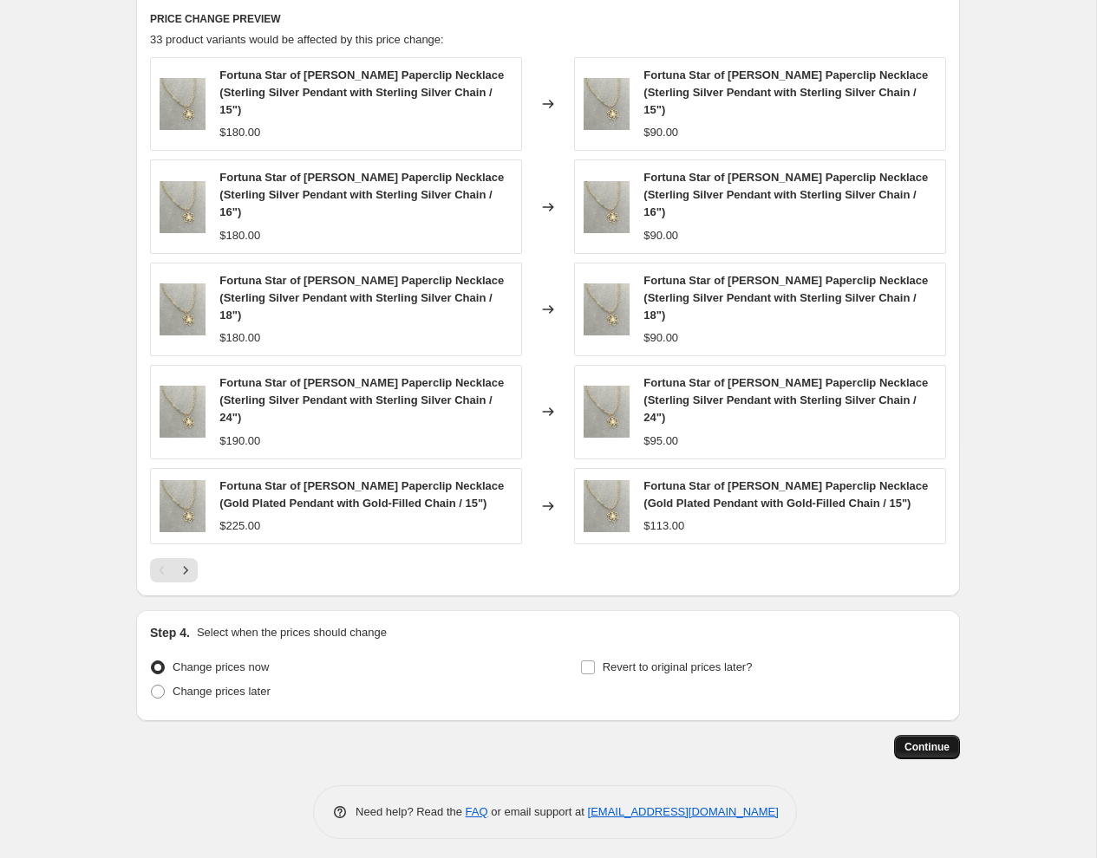
click at [915, 742] on span "Continue" at bounding box center [926, 747] width 45 height 14
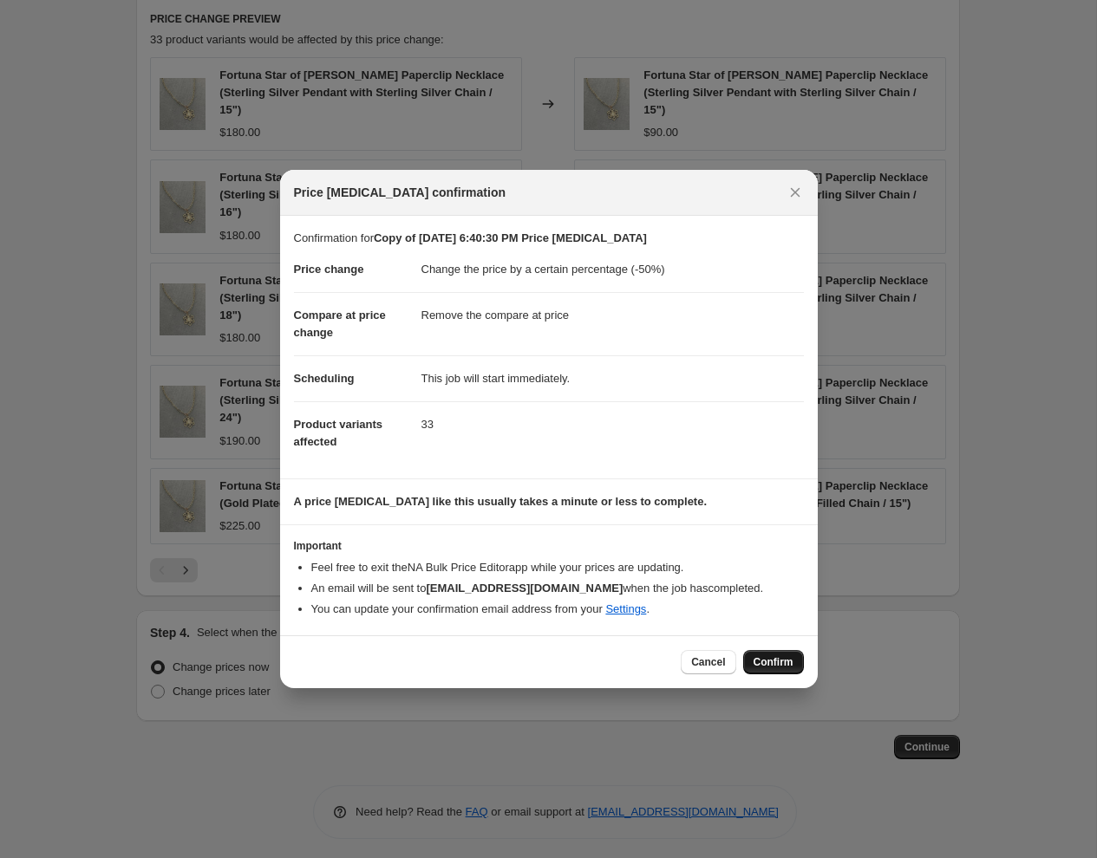
click at [767, 659] on span "Confirm" at bounding box center [773, 662] width 40 height 14
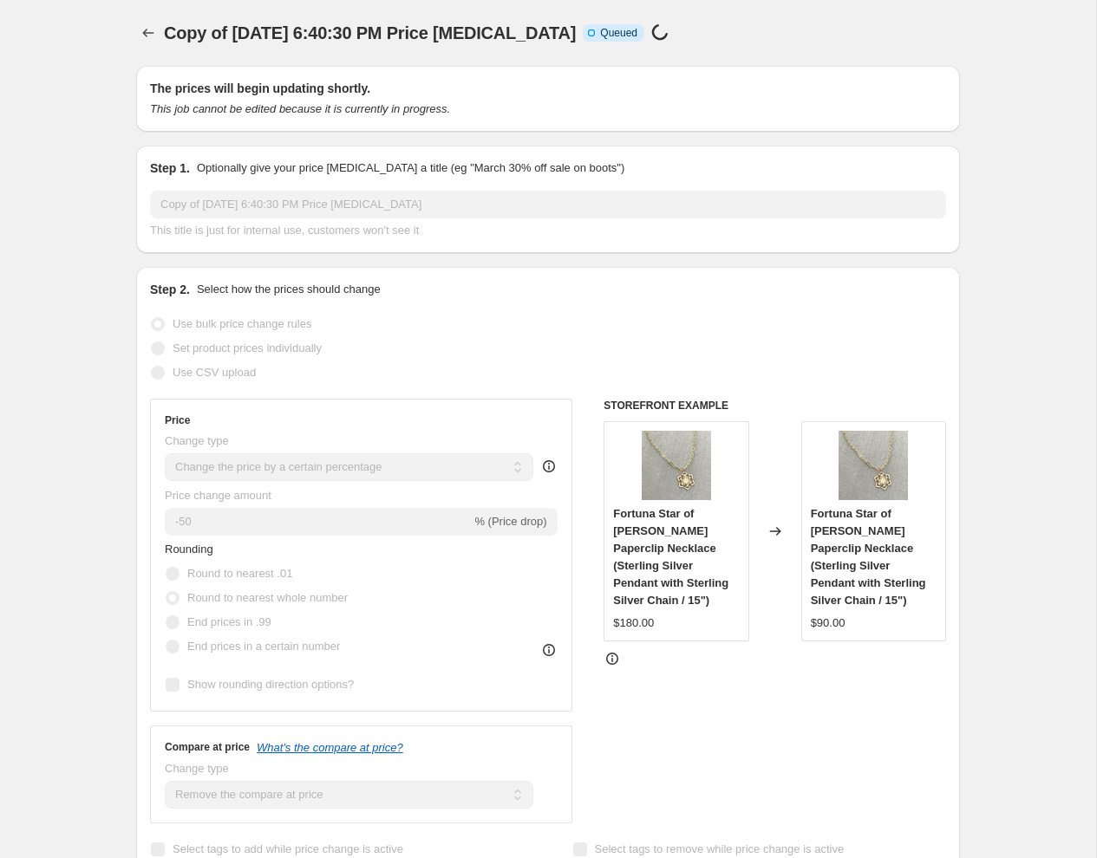
select select "percentage"
select select "remove"
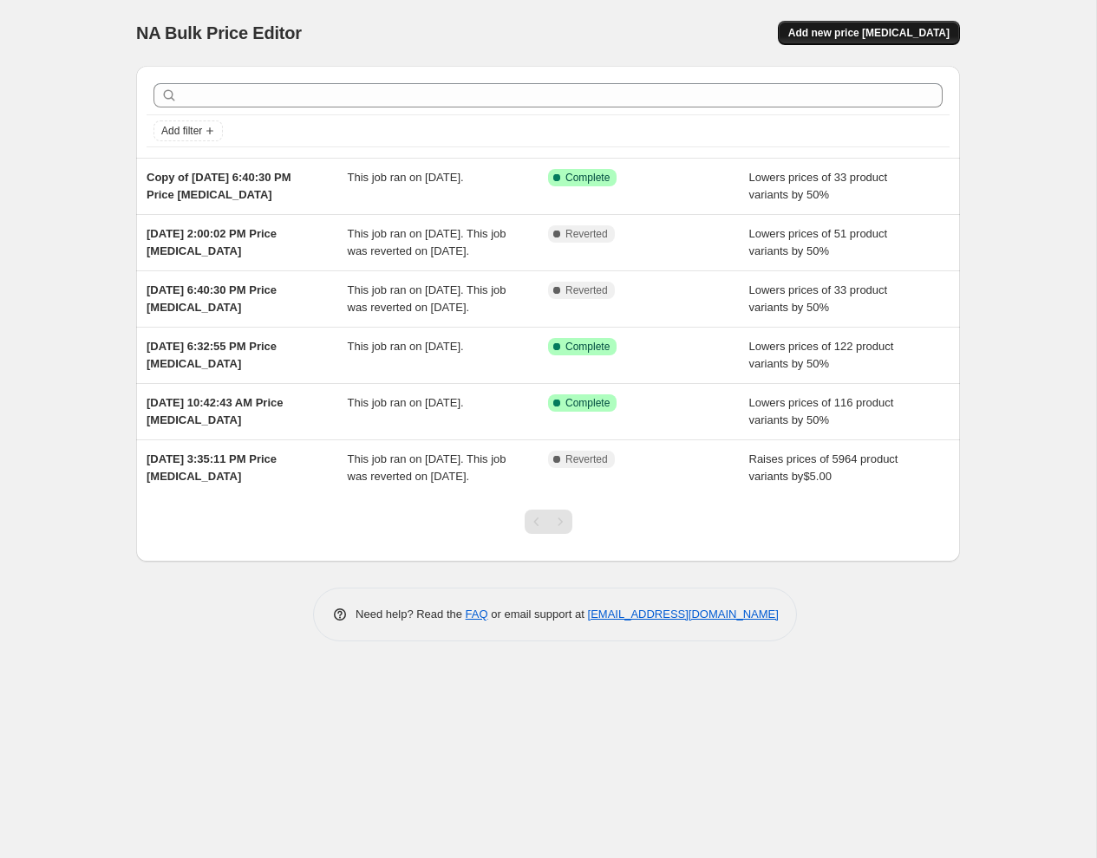
click at [844, 36] on span "Add new price [MEDICAL_DATA]" at bounding box center [868, 33] width 161 height 14
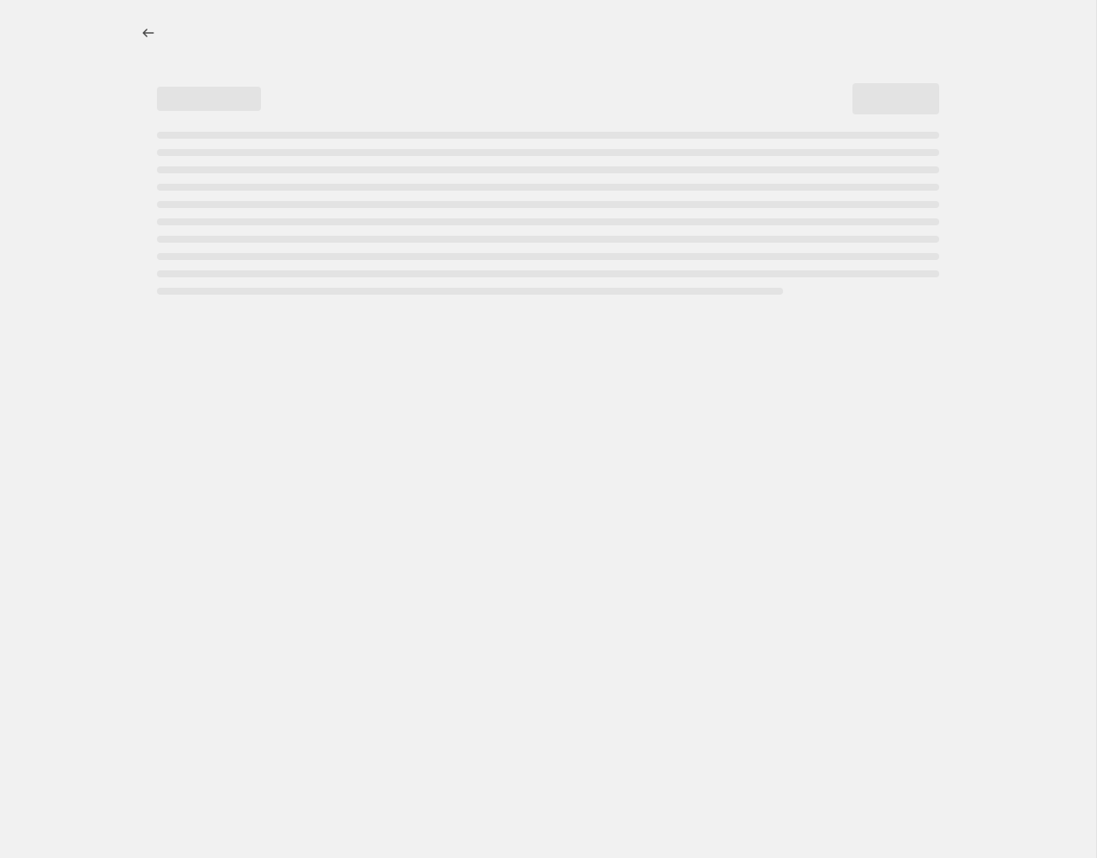
select select "percentage"
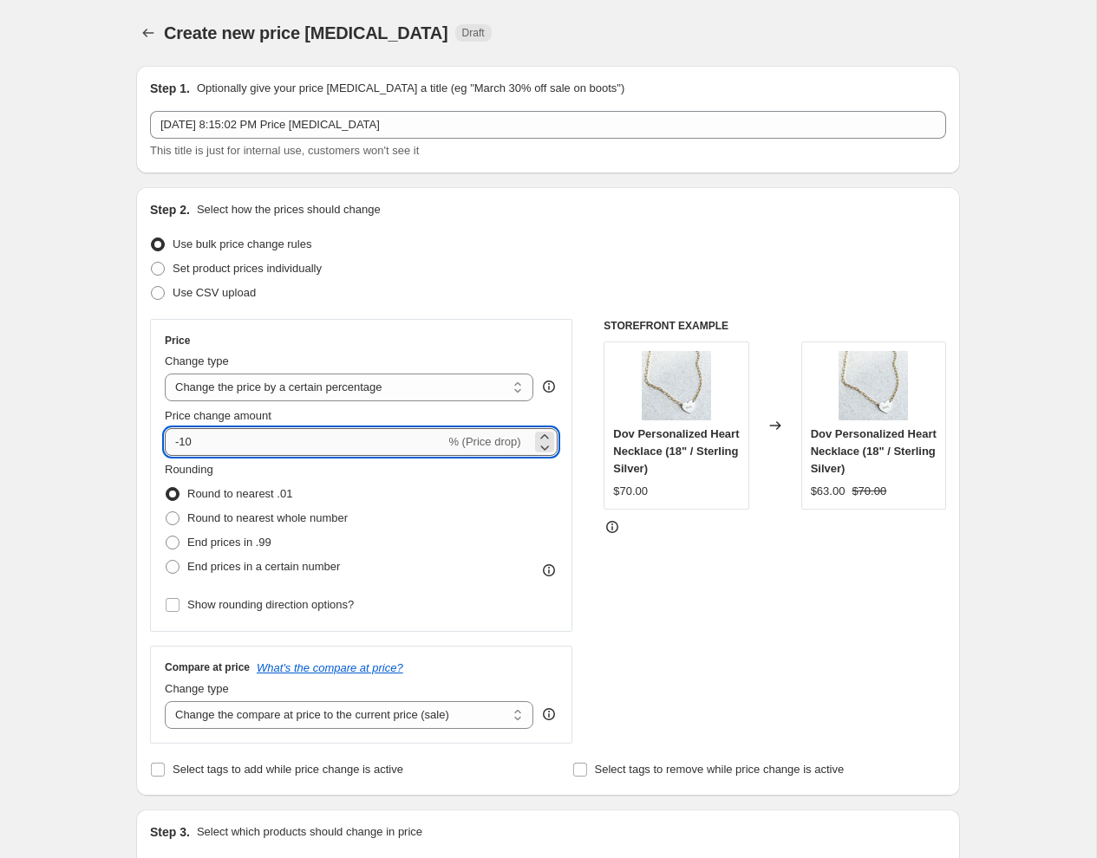
drag, startPoint x: 242, startPoint y: 445, endPoint x: 182, endPoint y: 443, distance: 59.8
click at [182, 443] on input "-10" at bounding box center [305, 442] width 280 height 28
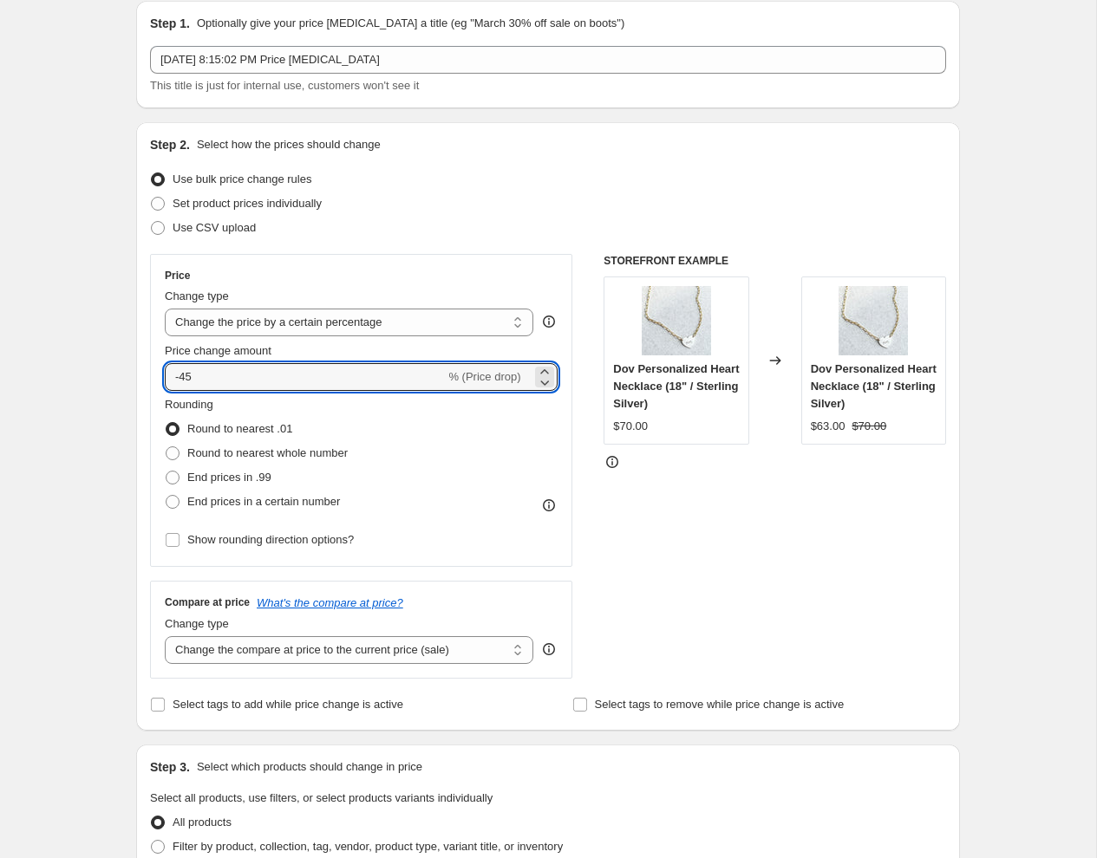
scroll to position [75, 0]
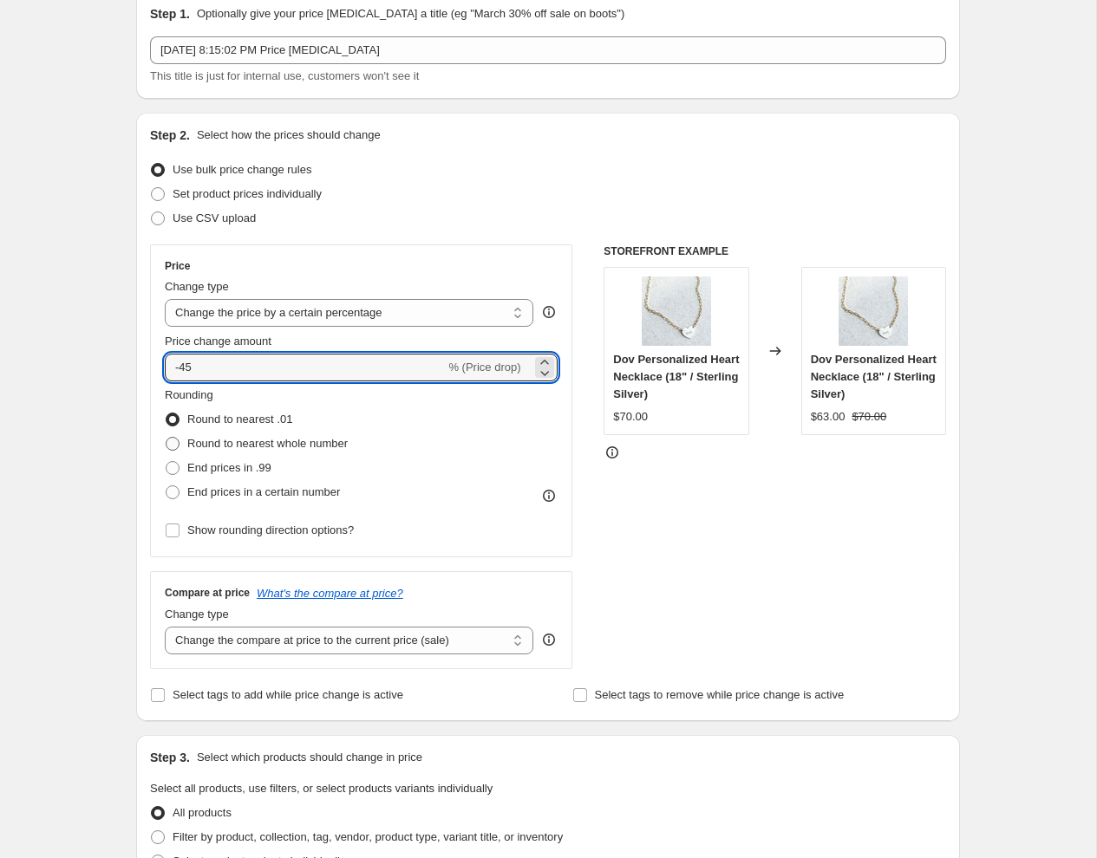
type input "-45"
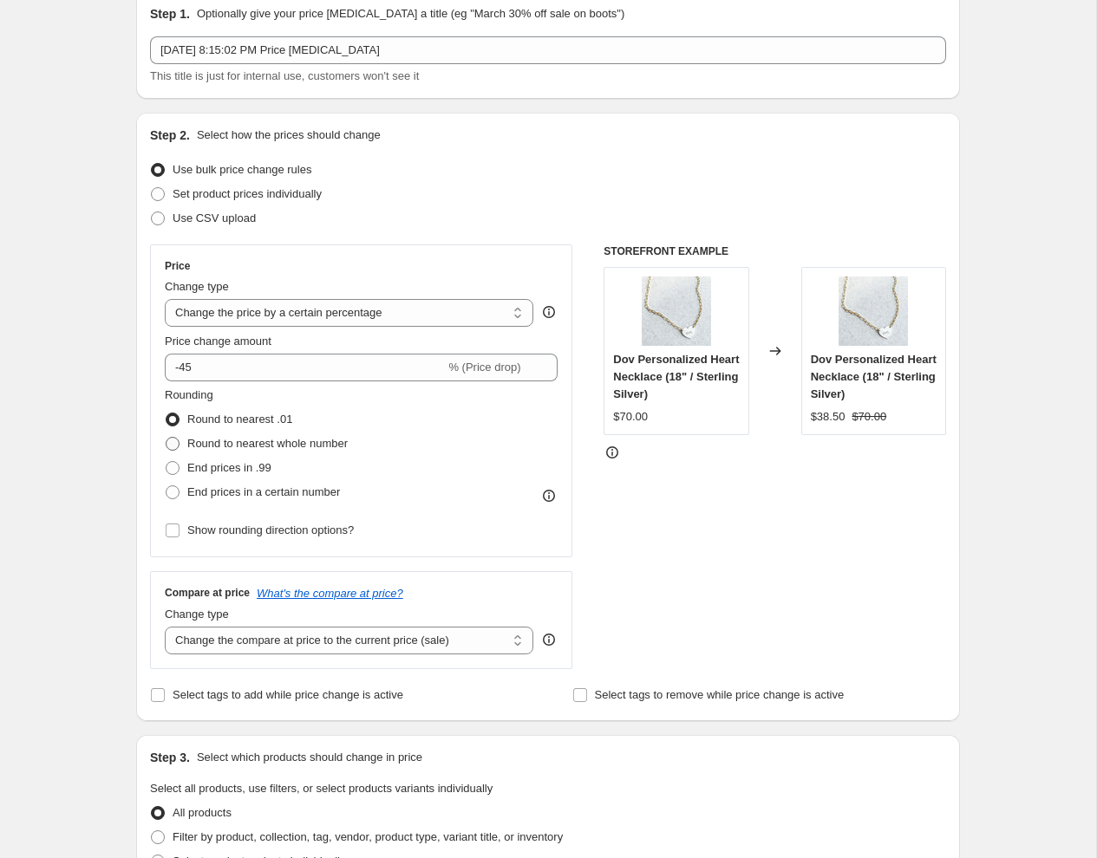
click at [262, 443] on span "Round to nearest whole number" at bounding box center [267, 443] width 160 height 13
click at [166, 438] on input "Round to nearest whole number" at bounding box center [166, 437] width 1 height 1
radio input "true"
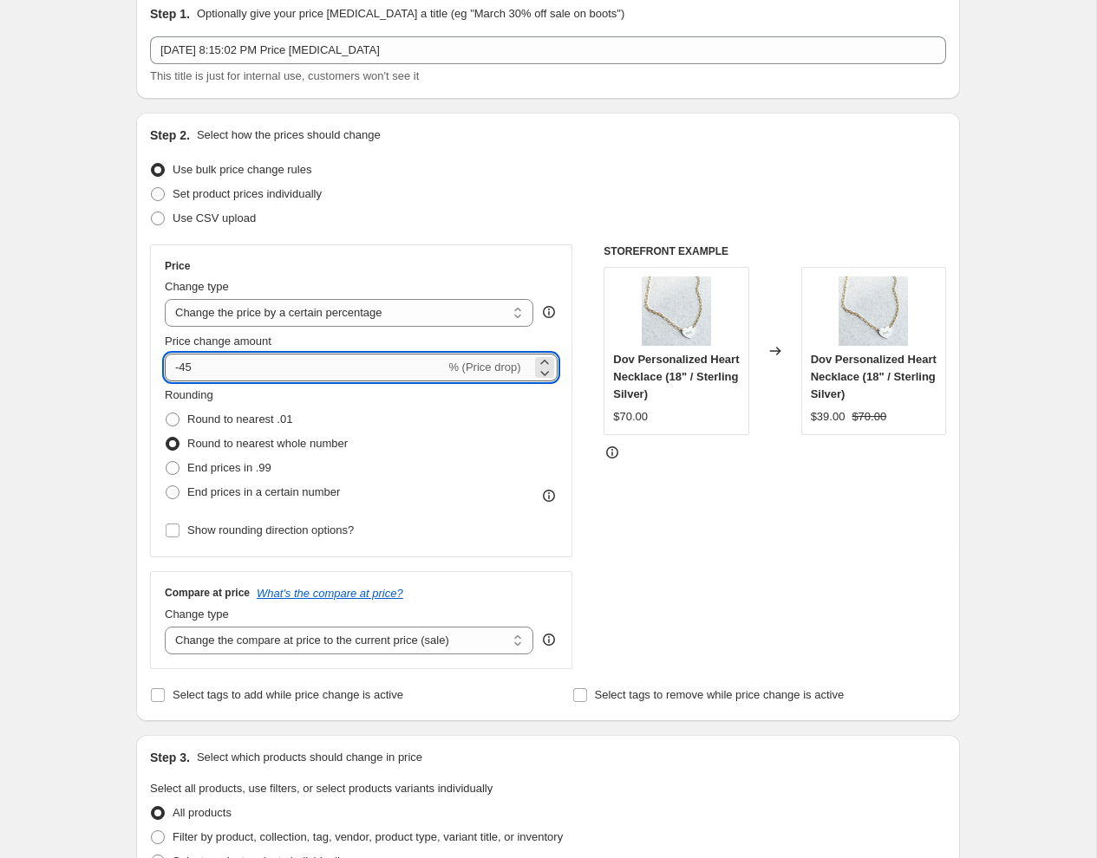
click at [206, 374] on input "-45" at bounding box center [305, 368] width 280 height 28
type input "-4"
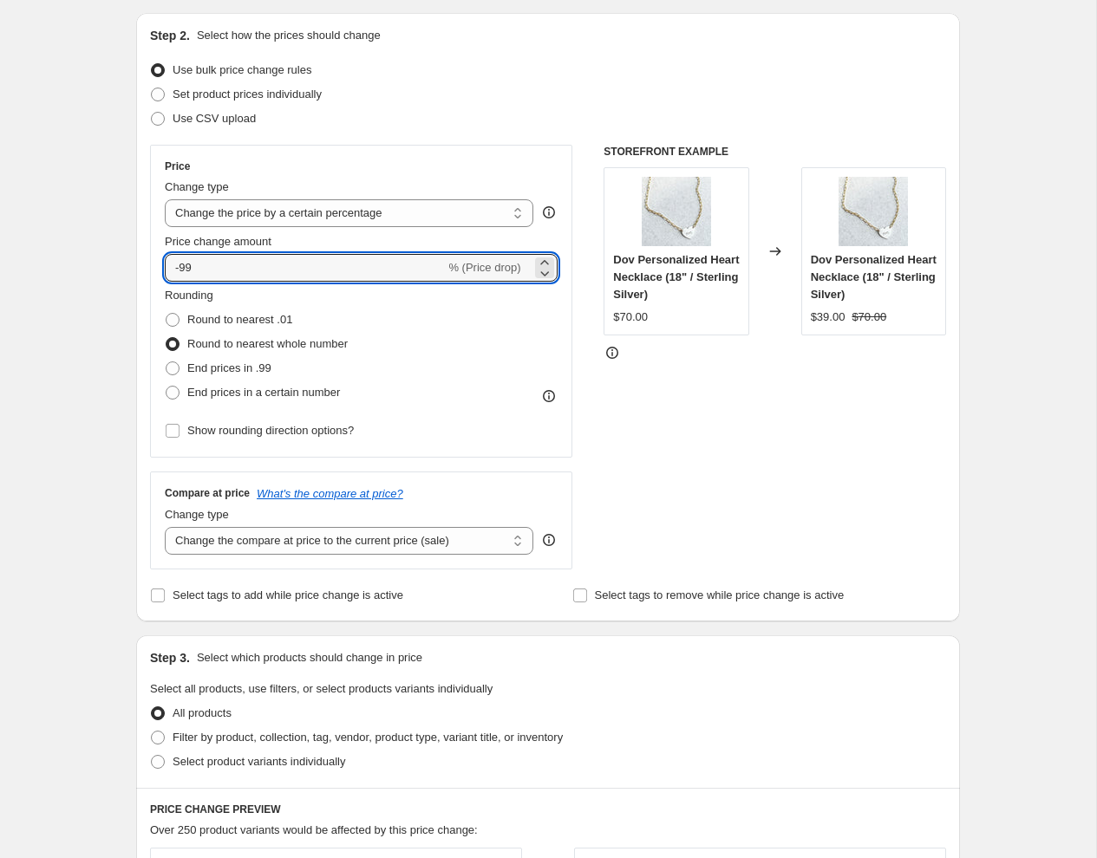
scroll to position [198, 0]
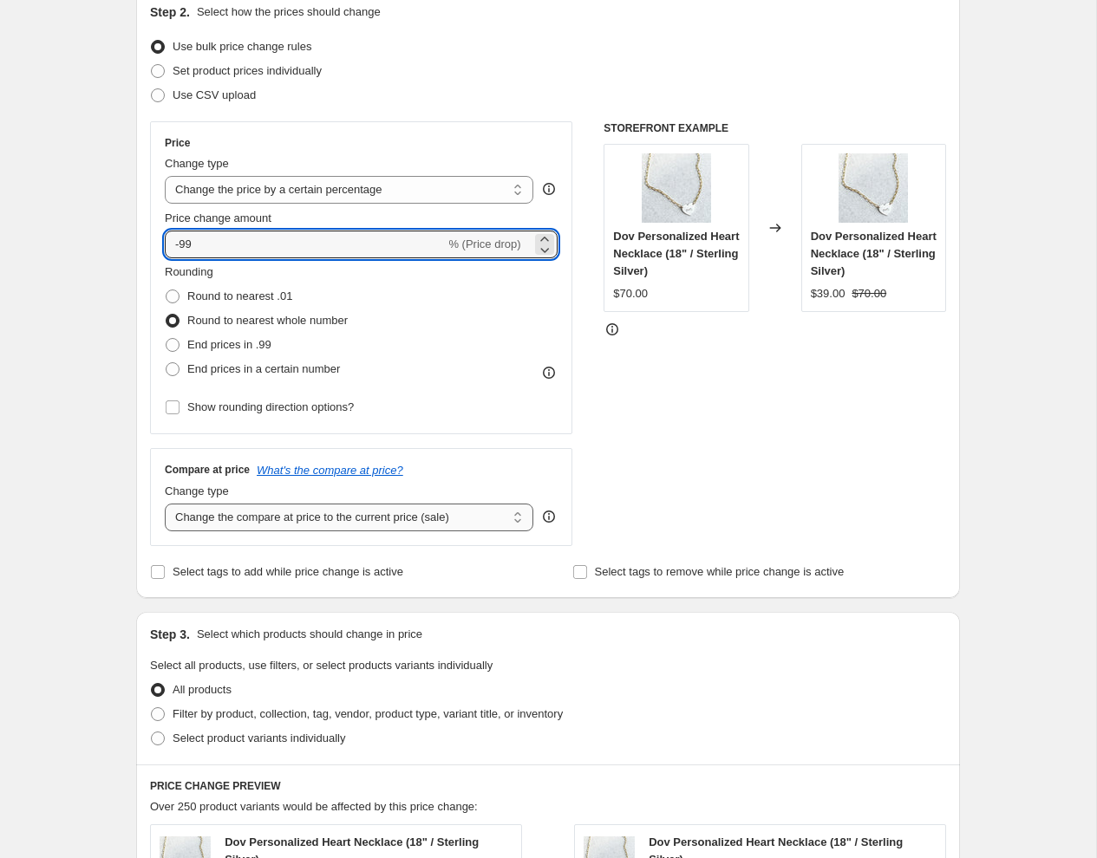
type input "-99"
click at [327, 513] on select "Change the compare at price to the current price (sale) Change the compare at p…" at bounding box center [349, 518] width 368 height 28
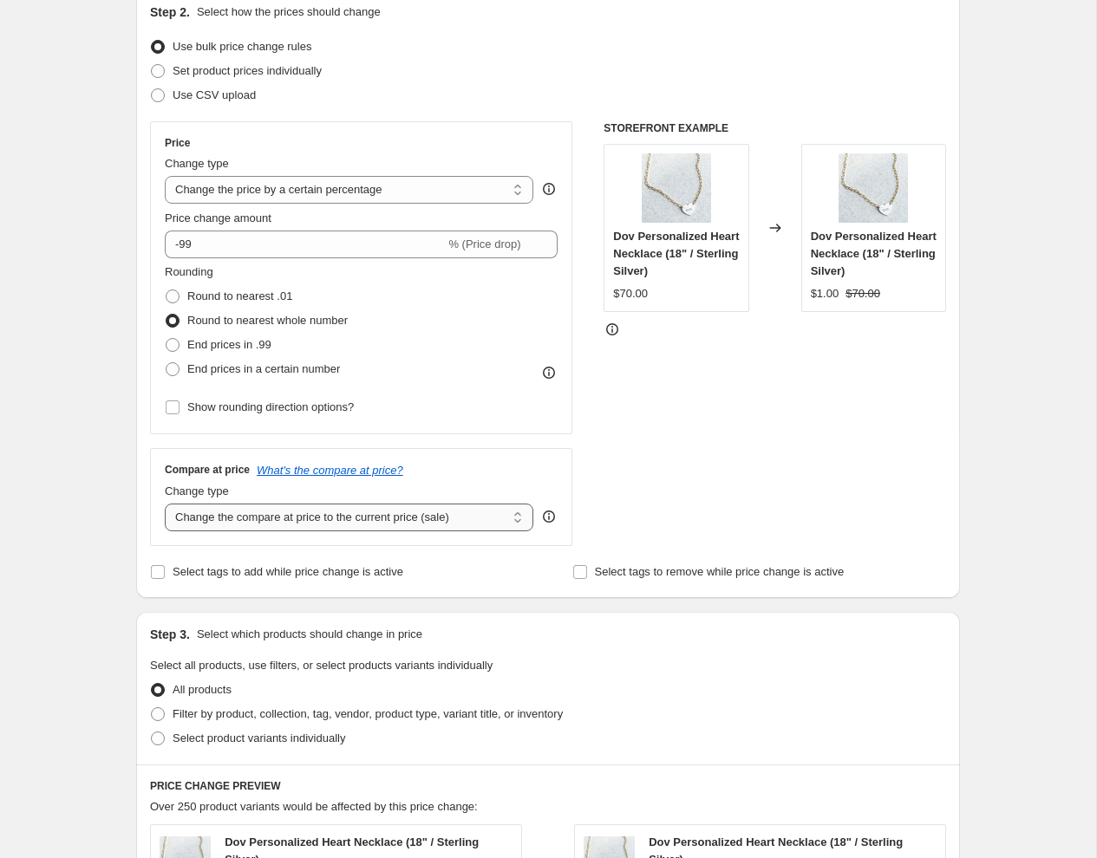
select select "remove"
click at [165, 504] on select "Change the compare at price to the current price (sale) Change the compare at p…" at bounding box center [349, 518] width 368 height 28
click at [58, 542] on div "Create new price change job. This page is ready Create new price change job Dra…" at bounding box center [548, 680] width 1096 height 1756
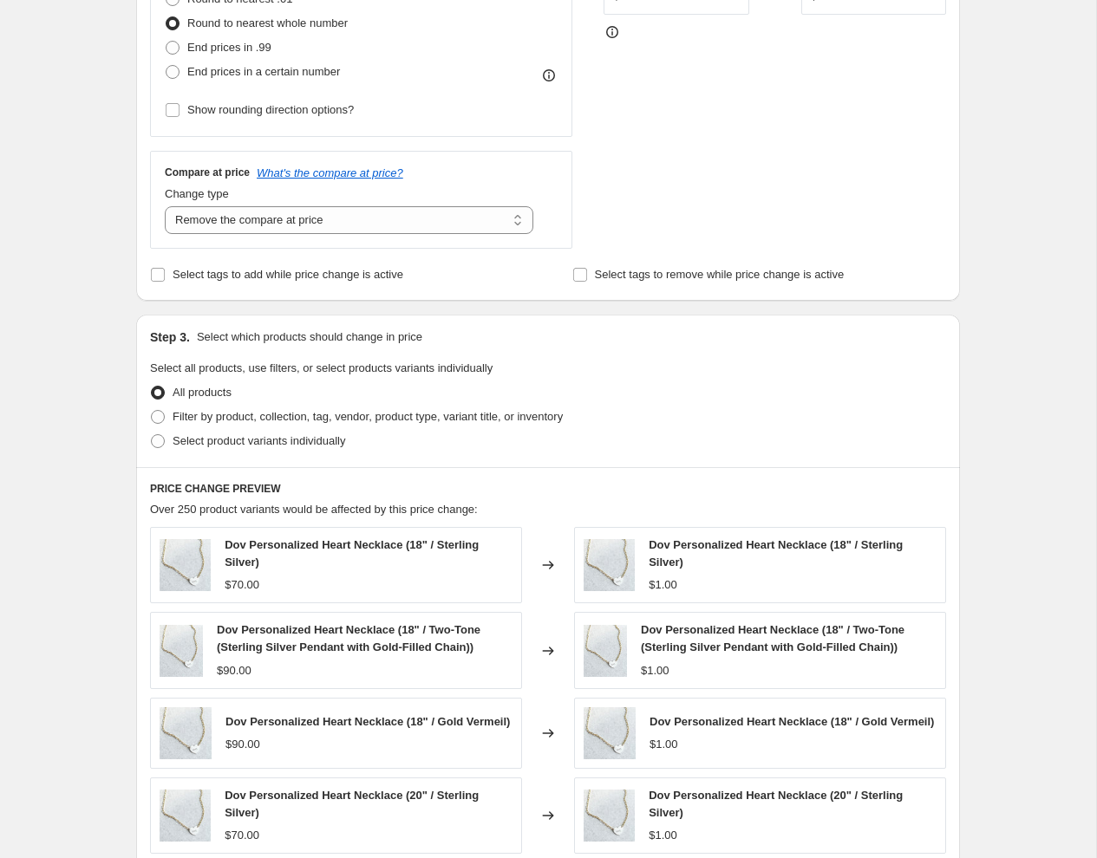
scroll to position [501, 0]
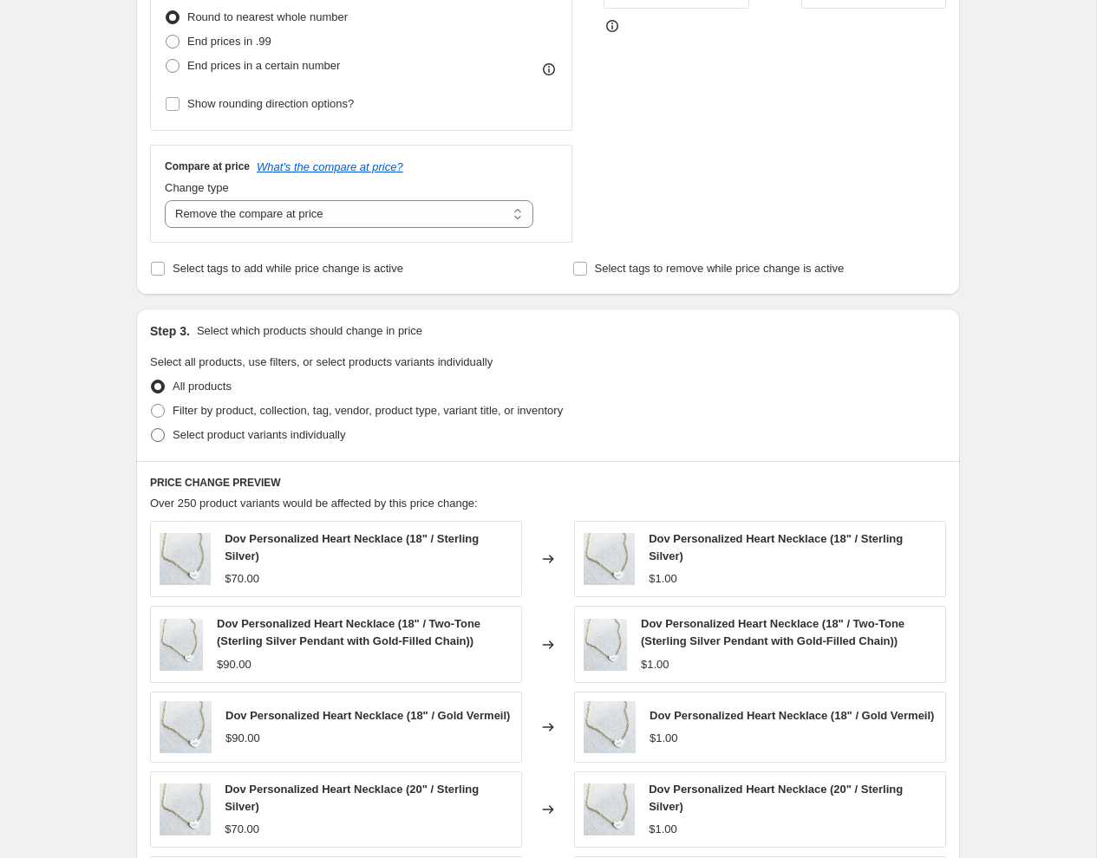
click at [162, 433] on span at bounding box center [158, 435] width 14 height 14
click at [152, 429] on input "Select product variants individually" at bounding box center [151, 428] width 1 height 1
radio input "true"
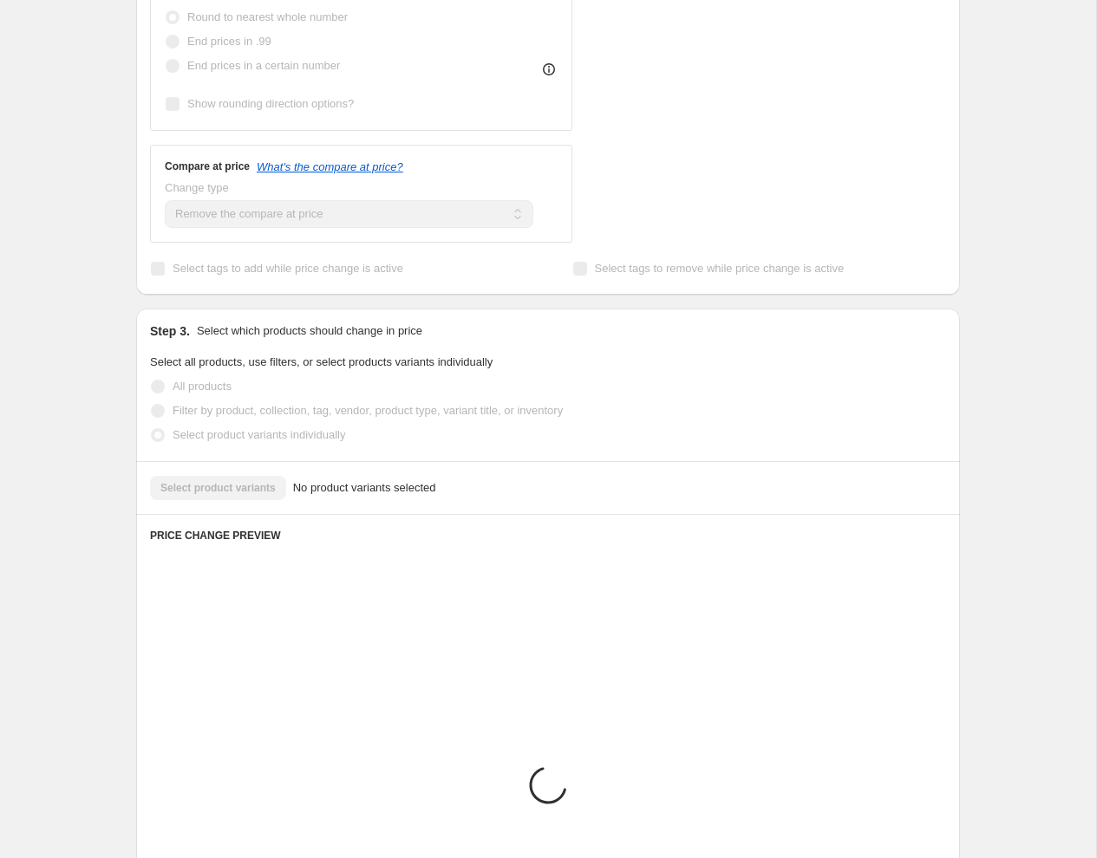
scroll to position [487, 0]
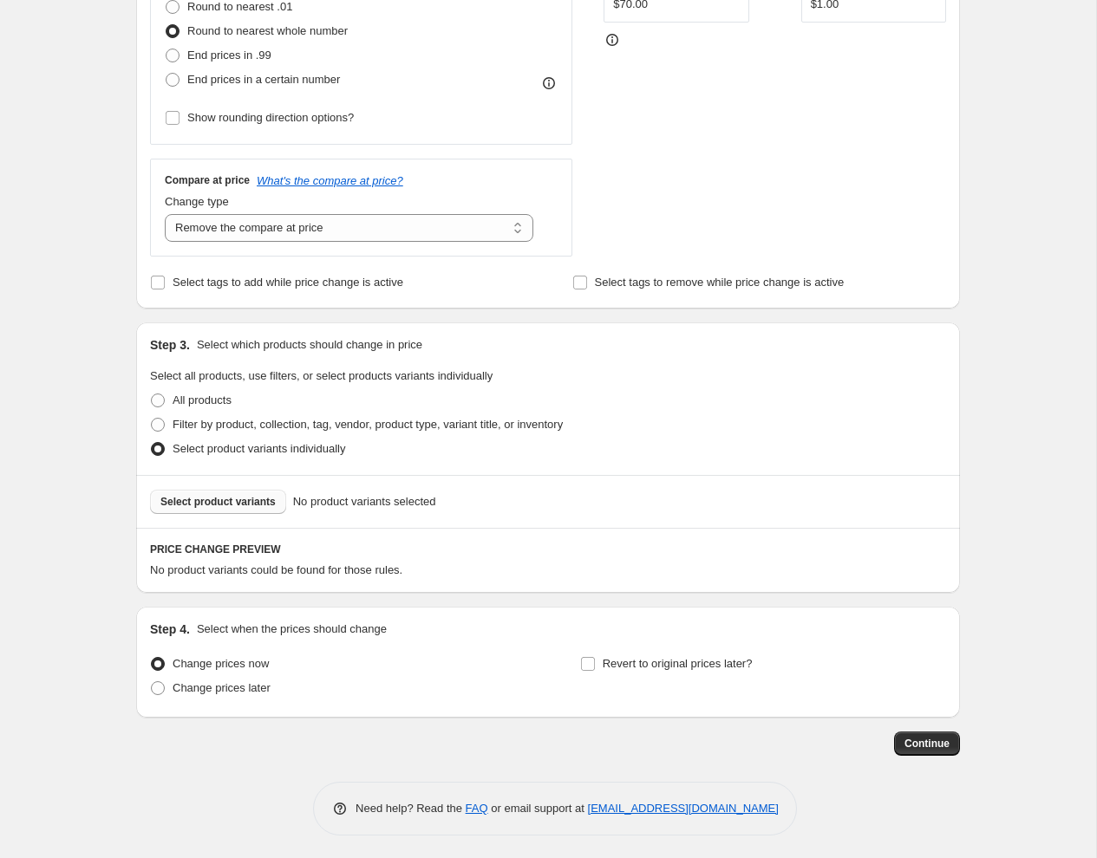
click at [225, 499] on span "Select product variants" at bounding box center [217, 502] width 115 height 14
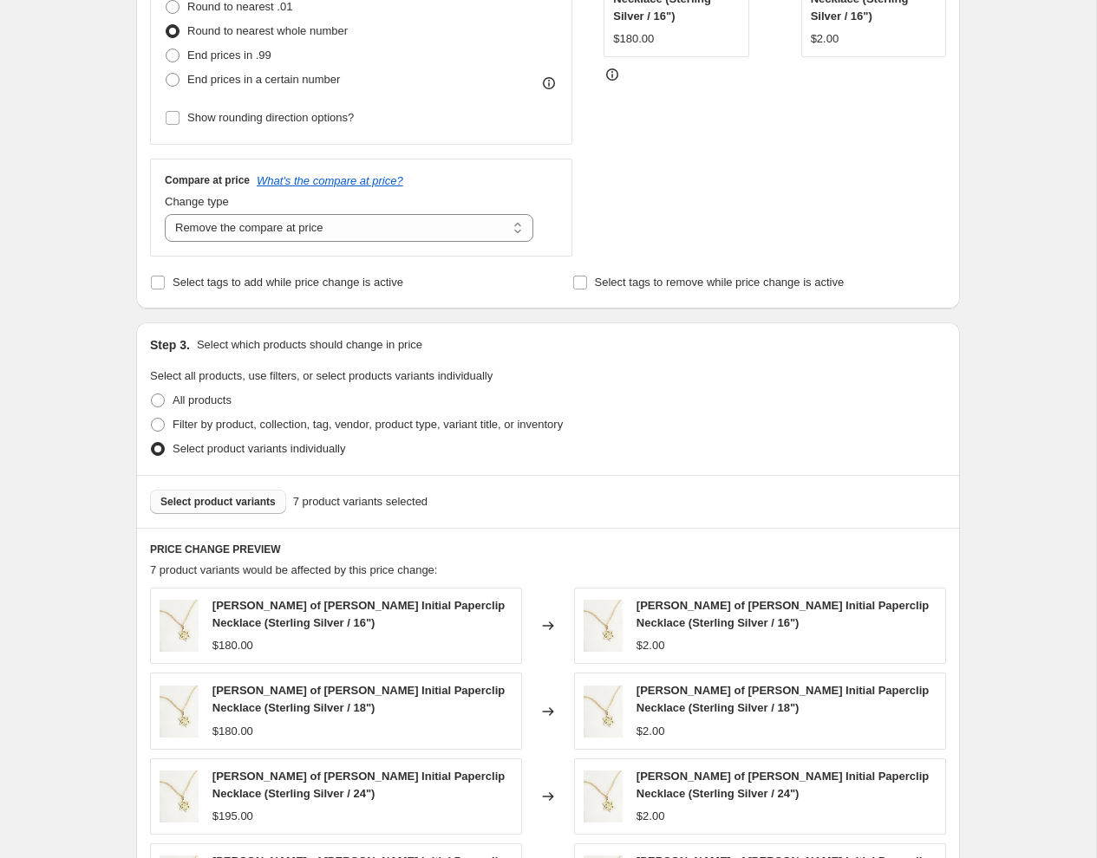
click at [251, 499] on span "Select product variants" at bounding box center [217, 502] width 115 height 14
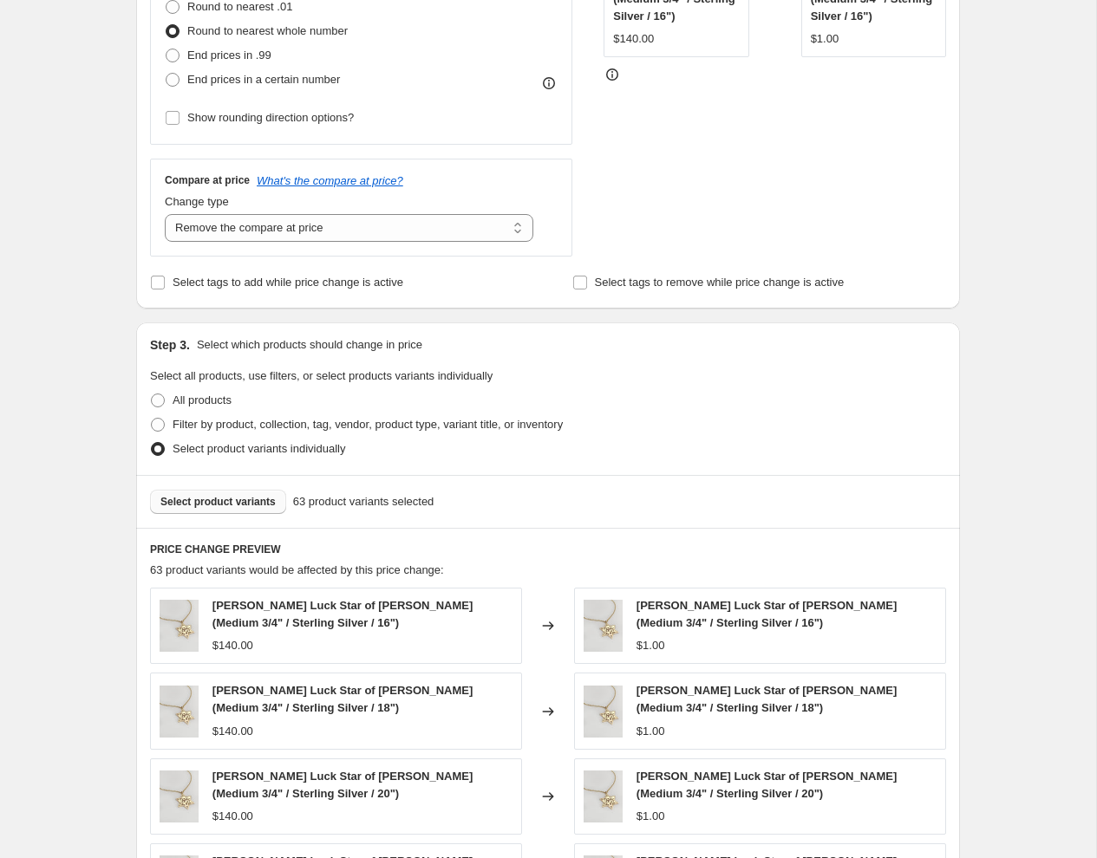
click at [218, 500] on span "Select product variants" at bounding box center [217, 502] width 115 height 14
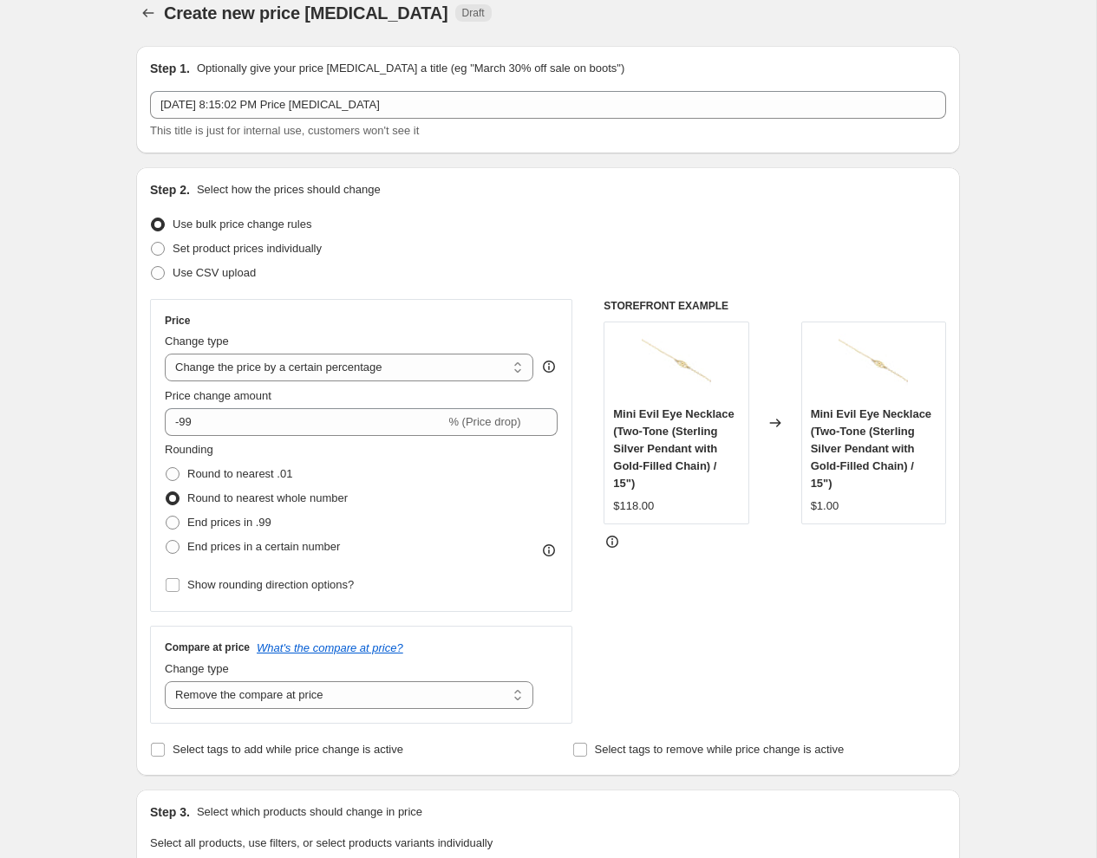
scroll to position [0, 0]
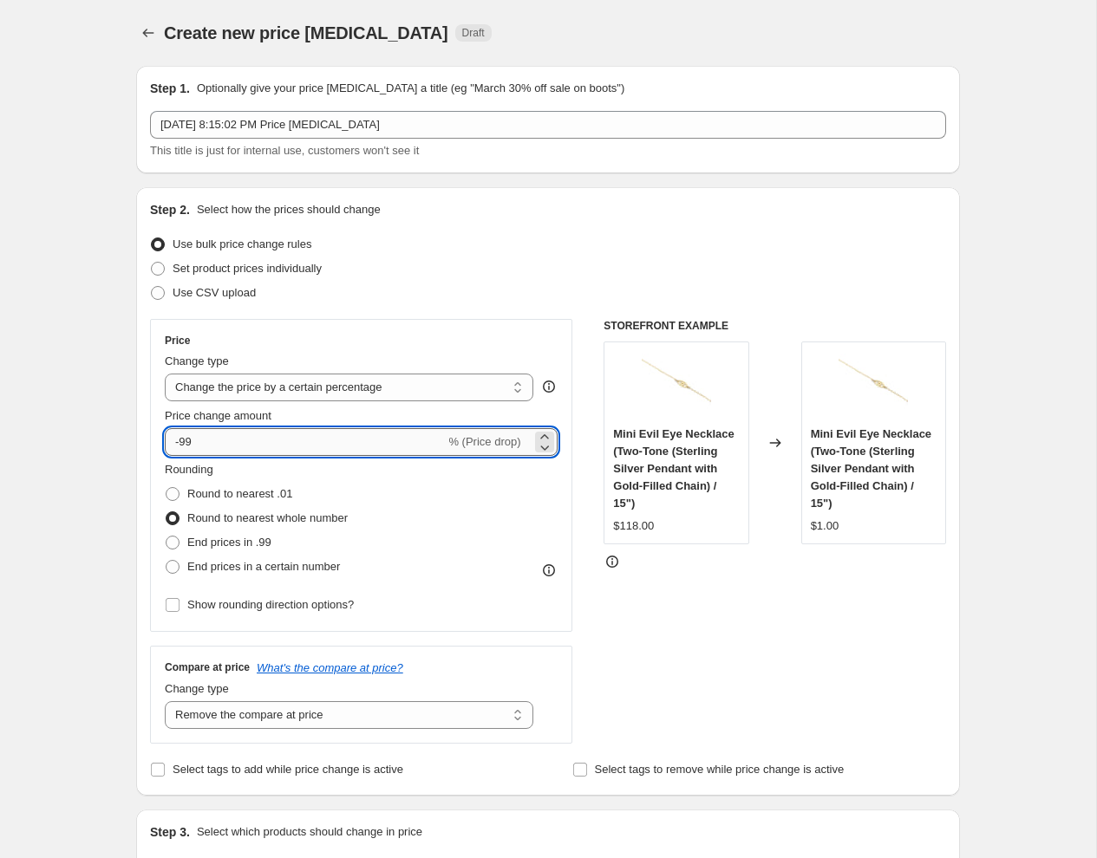
click at [218, 440] on input "-99" at bounding box center [305, 442] width 280 height 28
type input "-9"
click at [492, 510] on div "Rounding Round to nearest .01 Round to nearest whole number End prices in .99 E…" at bounding box center [361, 520] width 393 height 118
drag, startPoint x: 203, startPoint y: 440, endPoint x: 179, endPoint y: 442, distance: 23.6
click at [179, 442] on input "-82" at bounding box center [305, 442] width 280 height 28
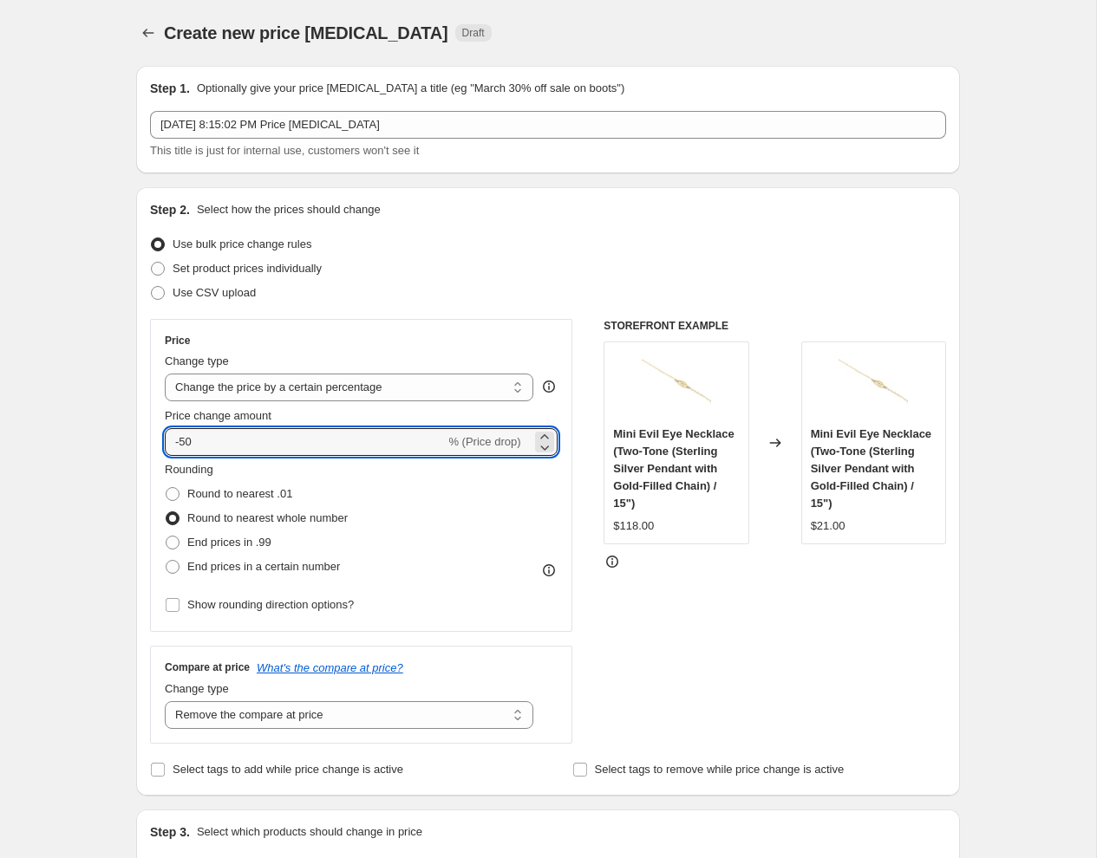
type input "-50"
click at [431, 490] on div "Rounding Round to nearest .01 Round to nearest whole number End prices in .99 E…" at bounding box center [361, 520] width 393 height 118
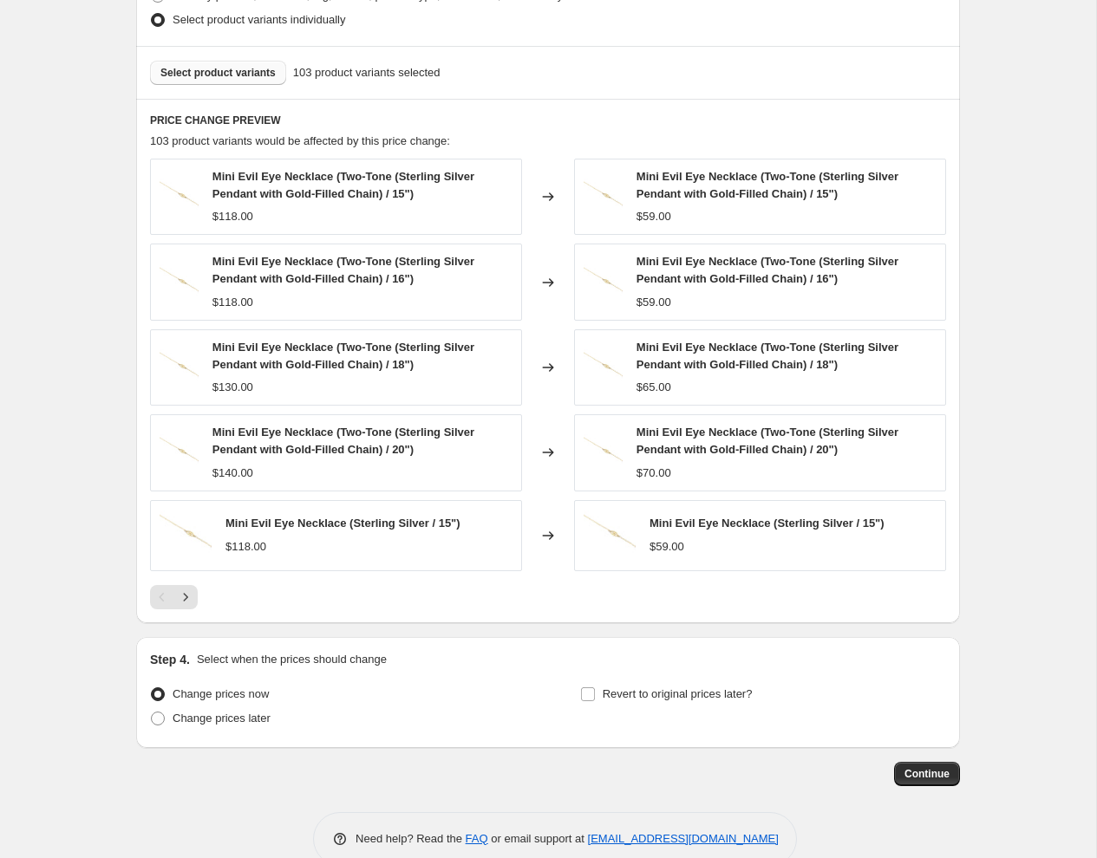
scroll to position [943, 0]
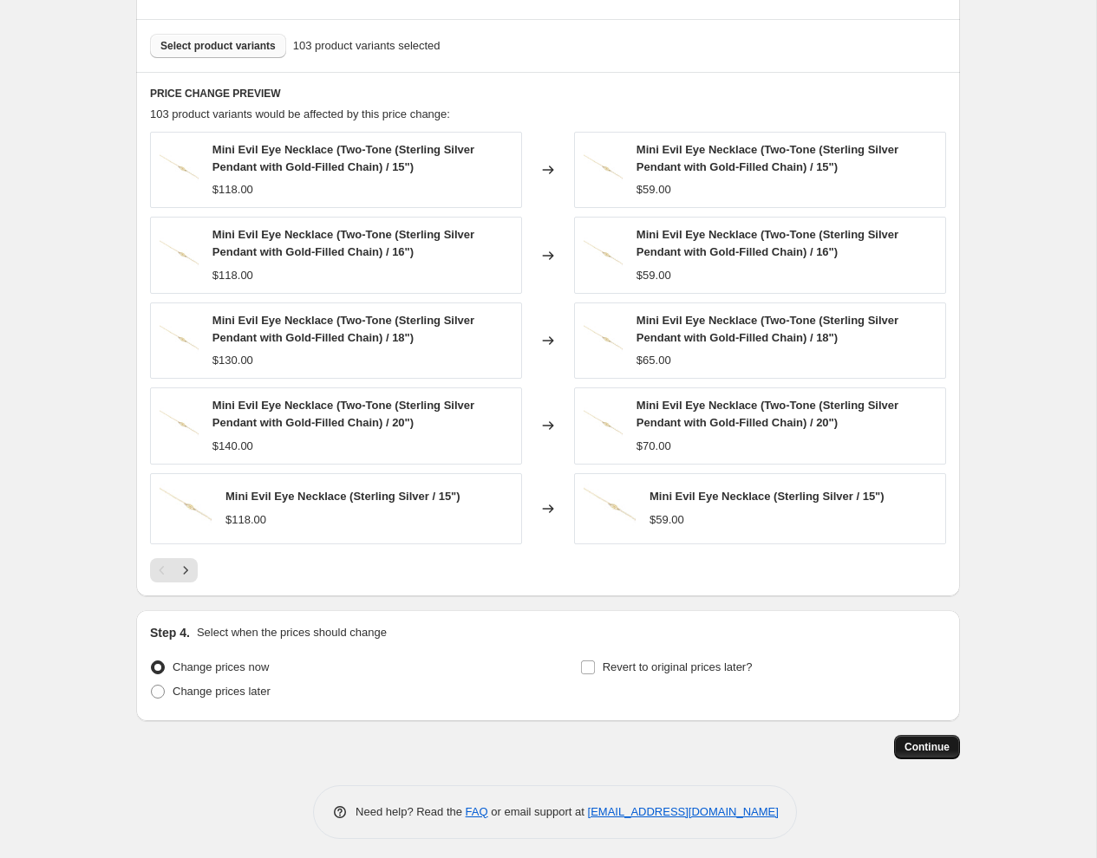
click at [914, 740] on span "Continue" at bounding box center [926, 747] width 45 height 14
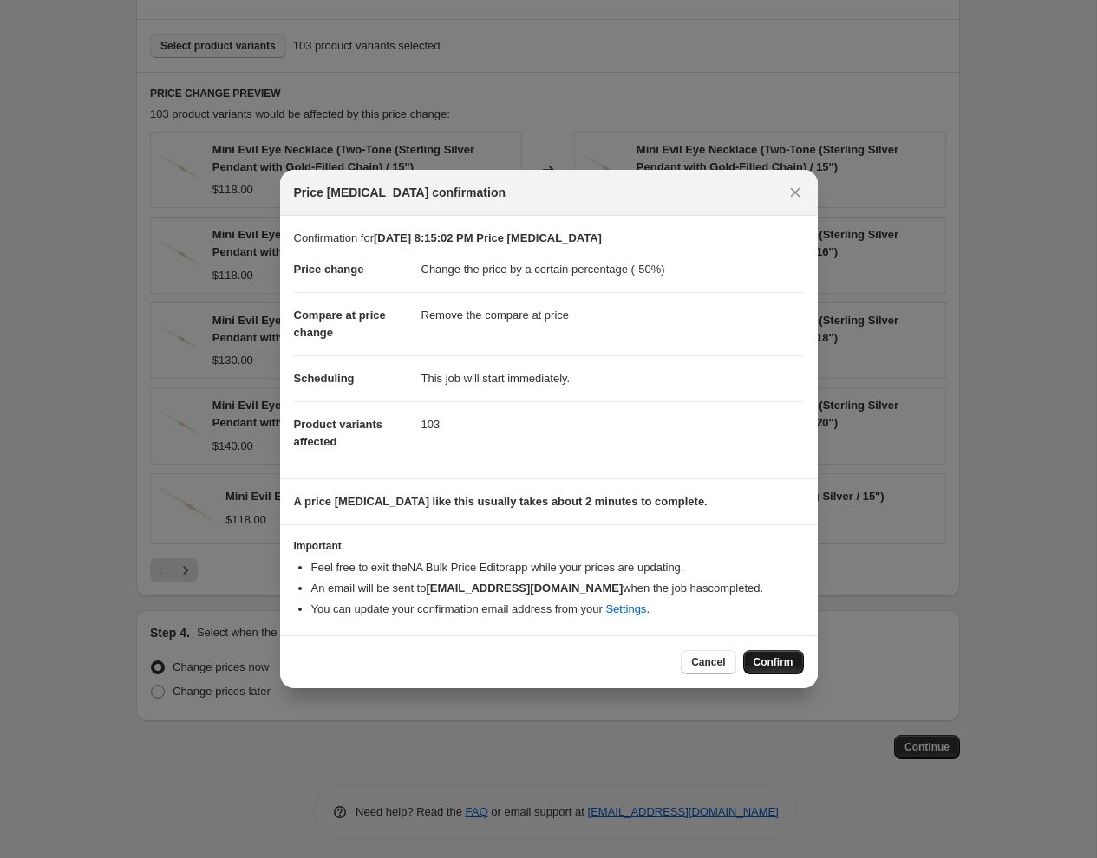
click at [758, 662] on span "Confirm" at bounding box center [773, 662] width 40 height 14
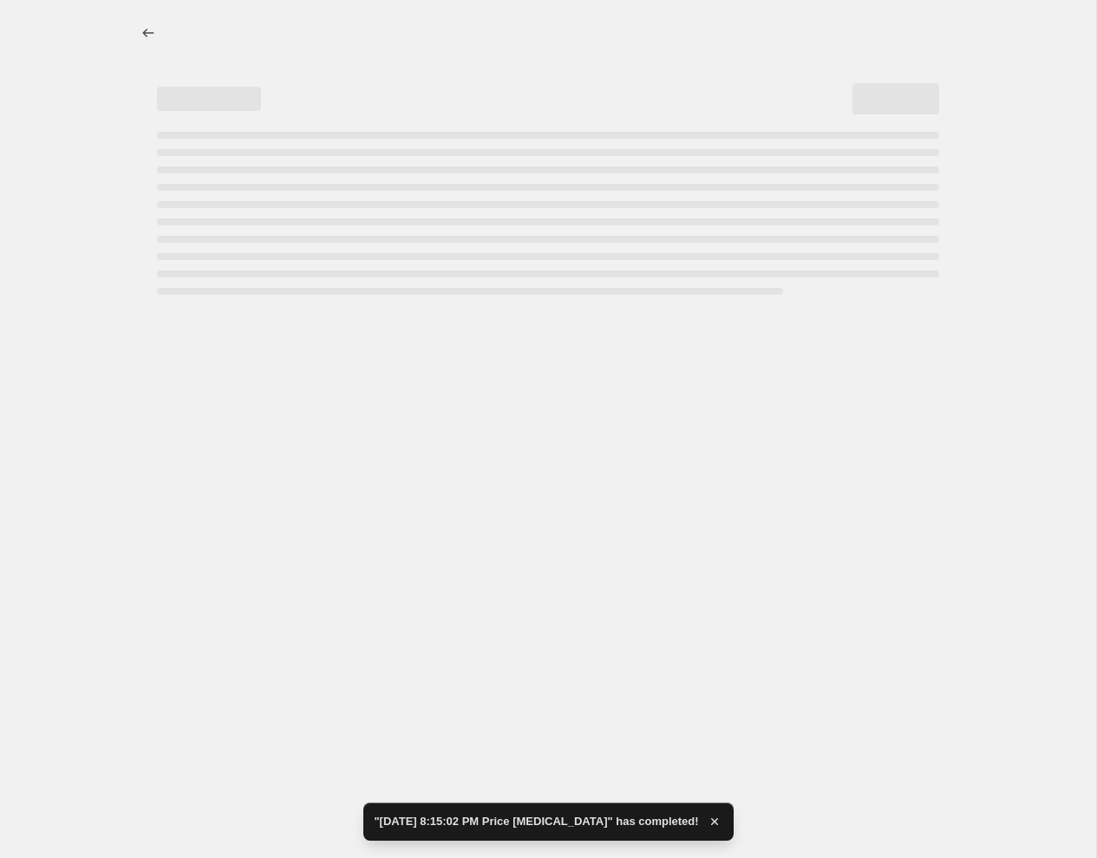
select select "percentage"
select select "remove"
